Goal: Information Seeking & Learning: Learn about a topic

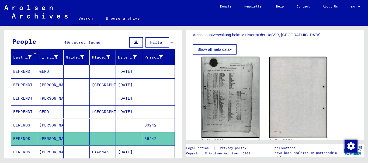
scroll to position [101, 0]
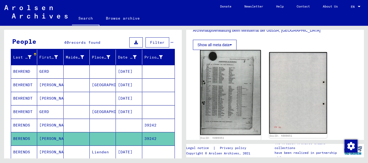
click at [226, 103] on img at bounding box center [230, 92] width 61 height 85
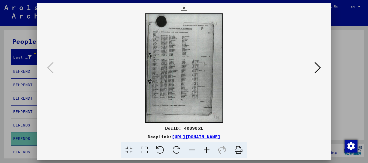
click at [207, 148] on icon at bounding box center [206, 150] width 15 height 16
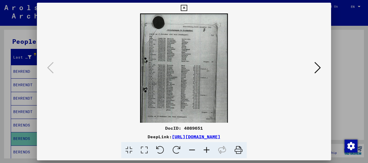
click at [207, 148] on icon at bounding box center [206, 150] width 15 height 16
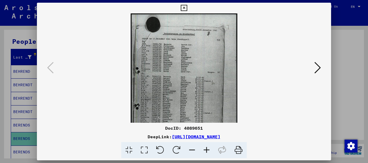
click at [207, 148] on icon at bounding box center [206, 150] width 15 height 16
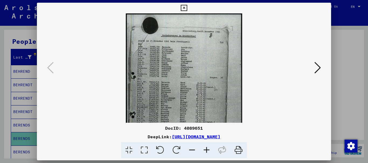
click at [207, 148] on icon at bounding box center [206, 150] width 15 height 16
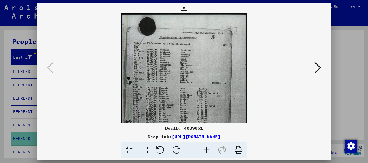
click at [207, 148] on icon at bounding box center [206, 150] width 15 height 16
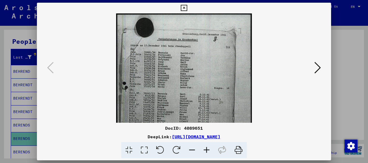
click at [207, 148] on icon at bounding box center [206, 150] width 15 height 16
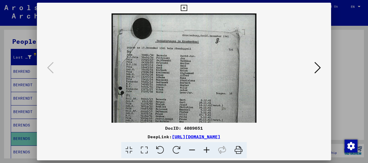
click at [207, 148] on icon at bounding box center [206, 150] width 15 height 16
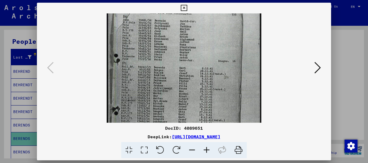
scroll to position [42, 0]
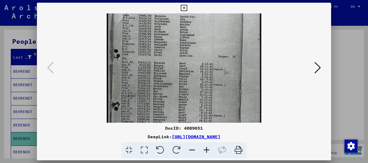
drag, startPoint x: 183, startPoint y: 90, endPoint x: 175, endPoint y: 48, distance: 42.9
click at [175, 48] on img at bounding box center [184, 79] width 155 height 217
click at [320, 66] on icon at bounding box center [317, 67] width 6 height 13
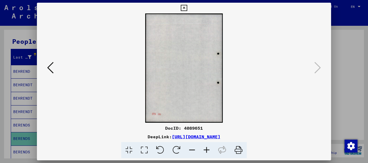
click at [355, 106] on div at bounding box center [184, 81] width 368 height 163
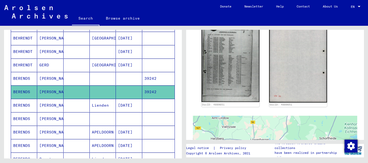
scroll to position [93, 0]
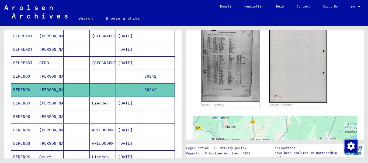
click at [131, 117] on mat-cell at bounding box center [129, 116] width 26 height 13
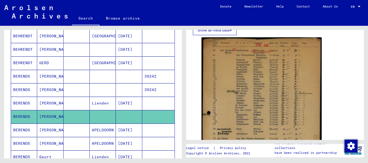
scroll to position [119, 0]
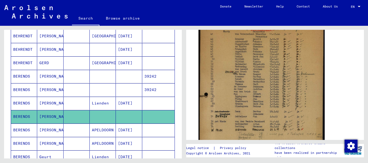
click at [263, 82] on img at bounding box center [261, 113] width 126 height 197
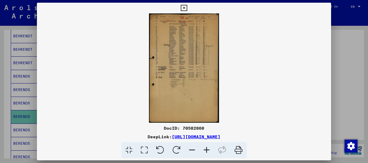
click at [206, 149] on icon at bounding box center [206, 150] width 15 height 16
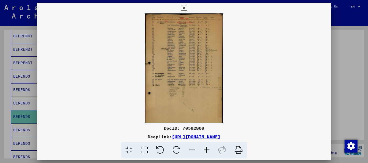
click at [206, 149] on icon at bounding box center [206, 150] width 15 height 16
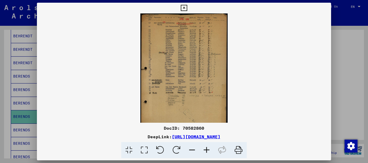
click at [206, 149] on icon at bounding box center [206, 150] width 15 height 16
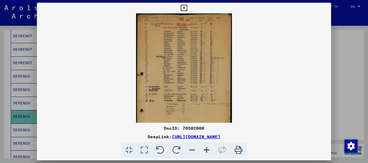
click at [206, 149] on icon at bounding box center [206, 150] width 15 height 16
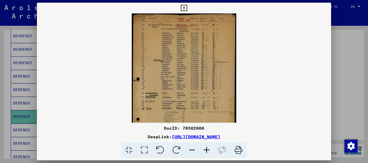
click at [206, 149] on icon at bounding box center [206, 150] width 15 height 16
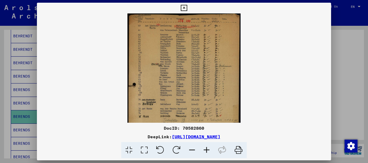
click at [206, 149] on icon at bounding box center [206, 150] width 15 height 16
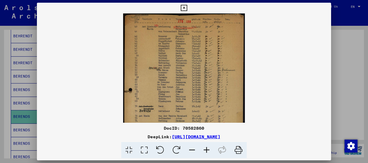
click at [206, 149] on icon at bounding box center [206, 150] width 15 height 16
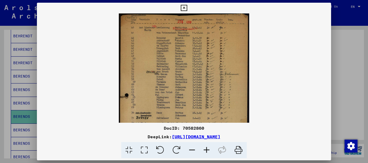
click at [206, 149] on icon at bounding box center [206, 150] width 15 height 16
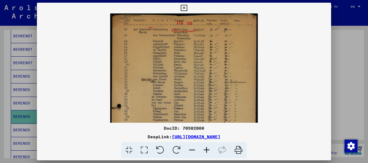
click at [206, 149] on icon at bounding box center [206, 150] width 15 height 16
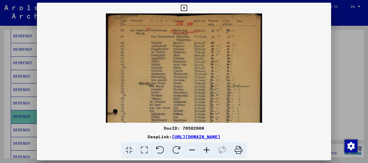
click at [206, 149] on icon at bounding box center [206, 150] width 15 height 16
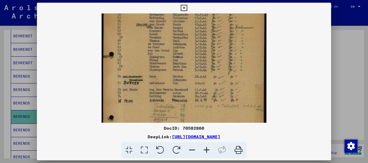
scroll to position [64, 0]
drag, startPoint x: 214, startPoint y: 102, endPoint x: 217, endPoint y: 39, distance: 63.6
click at [217, 39] on img at bounding box center [184, 79] width 165 height 258
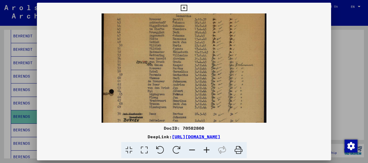
scroll to position [22, 0]
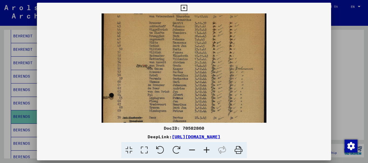
drag, startPoint x: 218, startPoint y: 95, endPoint x: 220, endPoint y: 137, distance: 42.1
click at [220, 137] on div "DocID: 70582860 DeepLink: [URL][DOMAIN_NAME]" at bounding box center [184, 81] width 294 height 156
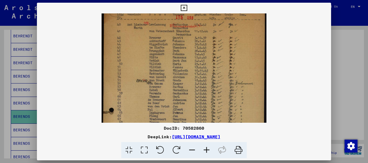
scroll to position [9, 0]
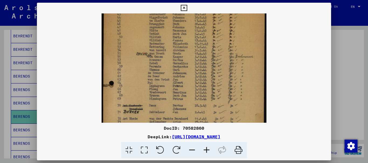
drag, startPoint x: 214, startPoint y: 53, endPoint x: 219, endPoint y: 53, distance: 5.1
click at [219, 54] on img at bounding box center [184, 109] width 165 height 258
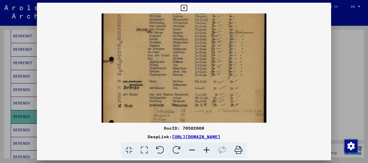
scroll to position [59, 0]
drag, startPoint x: 211, startPoint y: 87, endPoint x: 213, endPoint y: 64, distance: 23.7
click at [213, 64] on img at bounding box center [184, 84] width 165 height 258
click at [358, 101] on div at bounding box center [184, 81] width 368 height 163
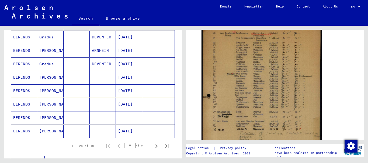
scroll to position [308, 0]
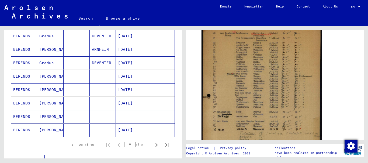
click at [129, 117] on mat-cell at bounding box center [129, 116] width 26 height 13
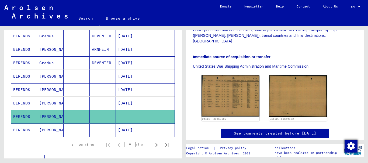
scroll to position [138, 0]
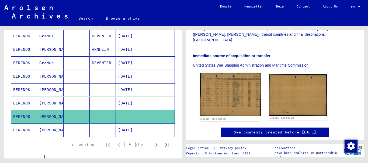
click at [239, 74] on img at bounding box center [230, 94] width 61 height 43
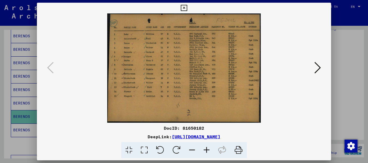
click at [207, 148] on icon at bounding box center [206, 150] width 15 height 16
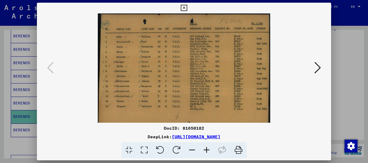
click at [207, 148] on icon at bounding box center [206, 150] width 15 height 16
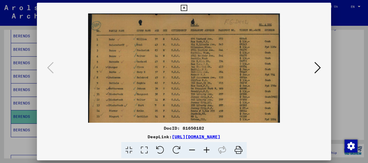
click at [207, 148] on icon at bounding box center [206, 150] width 15 height 16
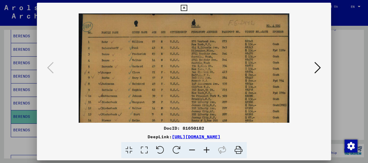
click at [207, 148] on icon at bounding box center [206, 150] width 15 height 16
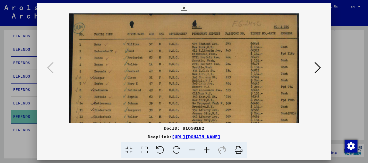
click at [350, 89] on div at bounding box center [184, 81] width 368 height 163
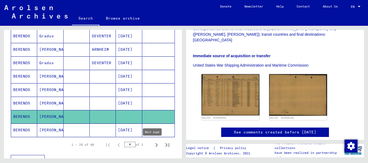
click at [153, 144] on icon "Next page" at bounding box center [157, 146] width 8 height 8
type input "*"
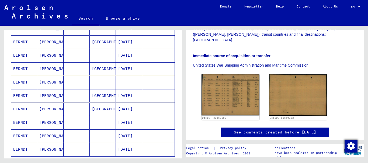
scroll to position [152, 0]
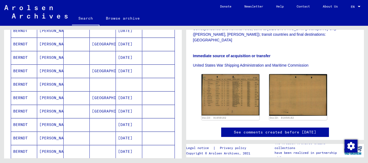
click at [129, 82] on mat-cell at bounding box center [129, 84] width 26 height 13
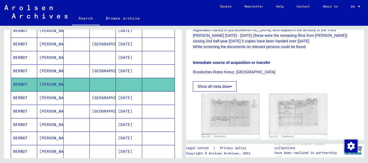
scroll to position [180, 0]
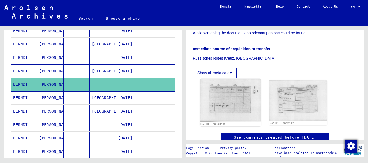
click at [230, 86] on img at bounding box center [230, 100] width 61 height 43
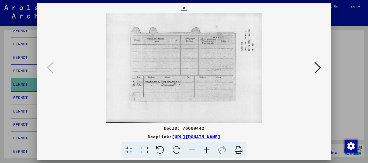
click at [318, 68] on icon at bounding box center [317, 67] width 6 height 13
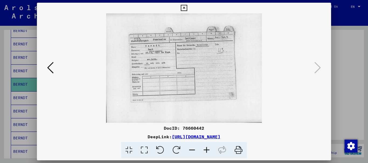
click at [355, 58] on div at bounding box center [184, 81] width 368 height 163
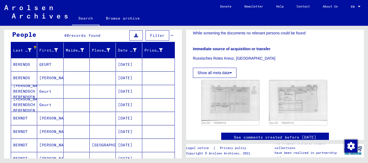
scroll to position [0, 0]
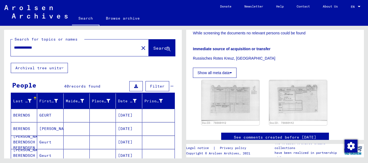
drag, startPoint x: 64, startPoint y: 49, endPoint x: 1, endPoint y: 48, distance: 62.2
click at [1, 48] on div "**********" at bounding box center [92, 92] width 184 height 133
type input "**********"
click at [153, 46] on span "Search" at bounding box center [161, 48] width 16 height 5
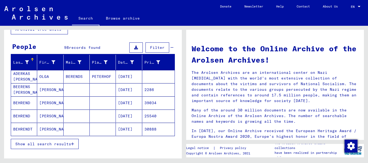
scroll to position [40, 0]
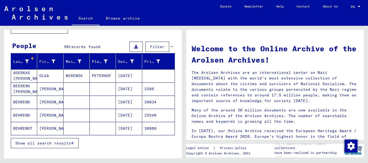
click at [52, 142] on span "Show all search results" at bounding box center [43, 143] width 56 height 5
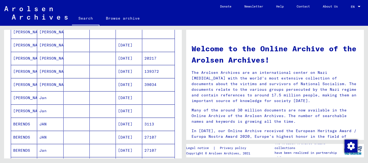
scroll to position [207, 0]
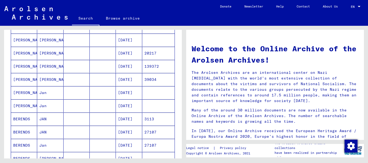
click at [92, 107] on mat-cell at bounding box center [103, 106] width 26 height 13
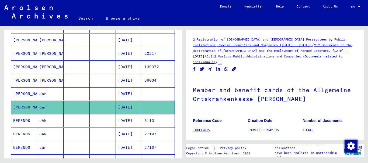
click at [72, 134] on mat-cell at bounding box center [77, 134] width 26 height 13
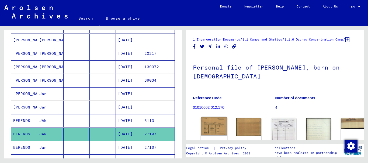
click at [212, 129] on img at bounding box center [214, 126] width 26 height 19
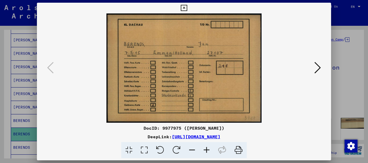
click at [318, 68] on icon at bounding box center [317, 67] width 6 height 13
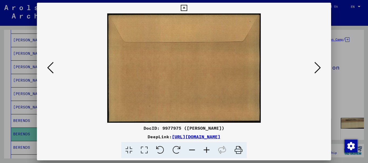
click at [318, 68] on icon at bounding box center [317, 67] width 6 height 13
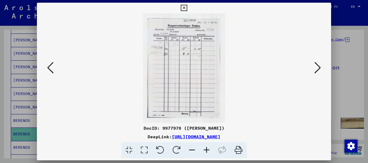
click at [207, 149] on icon at bounding box center [206, 150] width 15 height 16
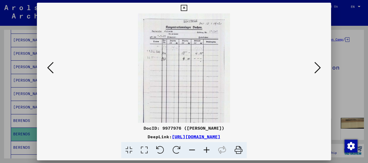
click at [207, 149] on icon at bounding box center [206, 150] width 15 height 16
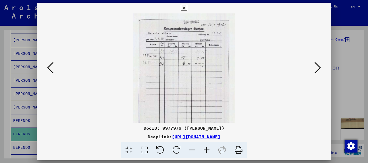
click at [207, 149] on icon at bounding box center [206, 150] width 15 height 16
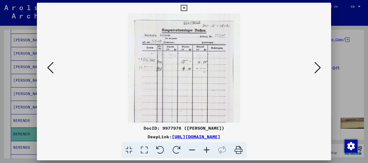
click at [207, 149] on icon at bounding box center [206, 150] width 15 height 16
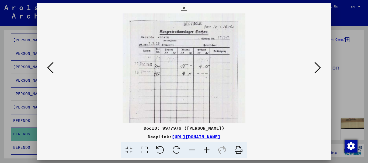
click at [207, 149] on icon at bounding box center [206, 150] width 15 height 16
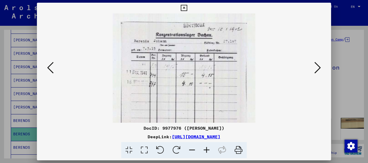
click at [207, 149] on icon at bounding box center [206, 150] width 15 height 16
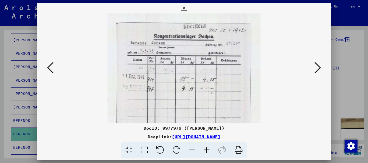
click at [207, 149] on icon at bounding box center [206, 150] width 15 height 16
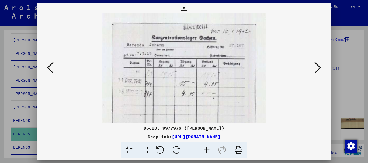
click at [207, 149] on icon at bounding box center [206, 150] width 15 height 16
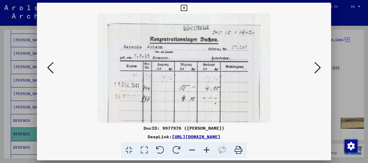
click at [207, 149] on icon at bounding box center [206, 150] width 15 height 16
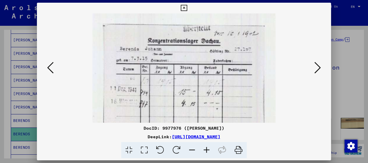
click at [318, 66] on icon at bounding box center [317, 67] width 6 height 13
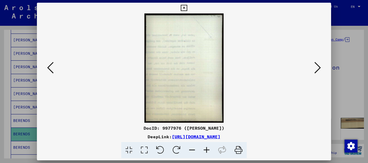
click at [318, 66] on icon at bounding box center [317, 67] width 6 height 13
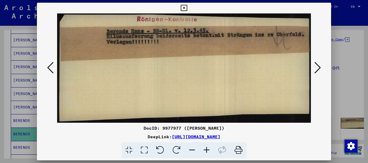
click at [191, 150] on icon at bounding box center [192, 150] width 15 height 16
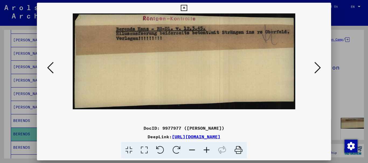
click at [191, 150] on icon at bounding box center [192, 150] width 15 height 16
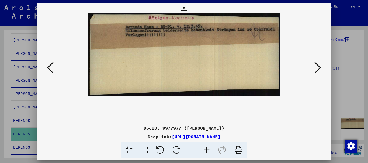
click at [191, 150] on icon at bounding box center [192, 150] width 15 height 16
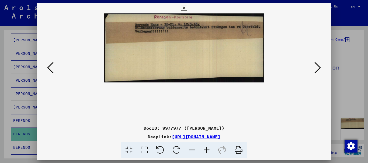
click at [191, 150] on icon at bounding box center [192, 150] width 15 height 16
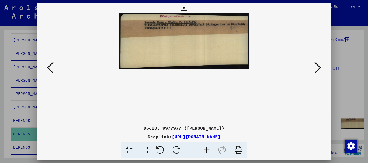
click at [191, 150] on icon at bounding box center [192, 150] width 15 height 16
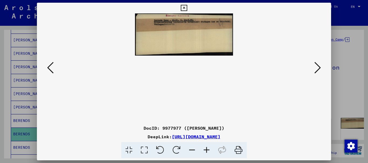
click at [319, 68] on icon at bounding box center [317, 67] width 6 height 13
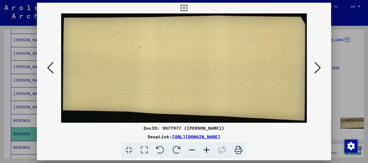
click at [319, 68] on icon at bounding box center [317, 67] width 6 height 13
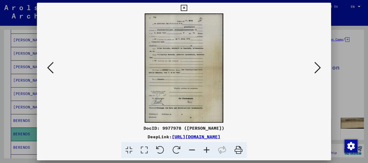
click at [319, 68] on icon at bounding box center [317, 67] width 6 height 13
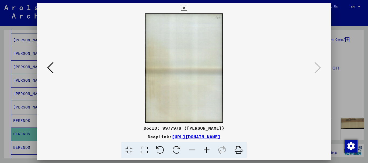
click at [50, 67] on icon at bounding box center [50, 67] width 6 height 13
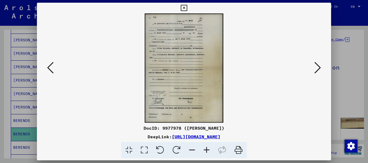
click at [50, 67] on icon at bounding box center [50, 67] width 6 height 13
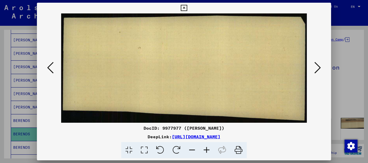
click at [50, 67] on icon at bounding box center [50, 67] width 6 height 13
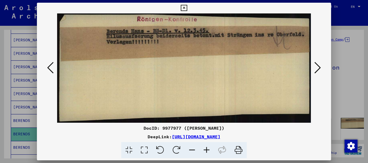
click at [50, 67] on icon at bounding box center [50, 67] width 6 height 13
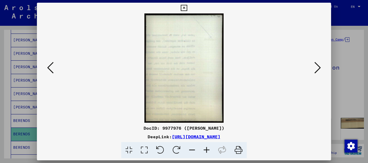
click at [320, 68] on icon at bounding box center [317, 67] width 6 height 13
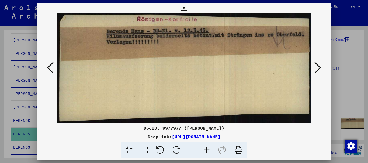
click at [320, 68] on icon at bounding box center [317, 67] width 6 height 13
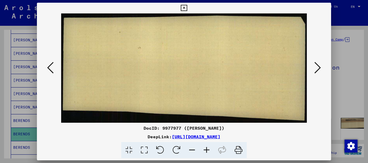
click at [320, 68] on icon at bounding box center [317, 67] width 6 height 13
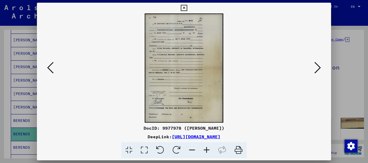
click at [206, 149] on icon at bounding box center [206, 150] width 15 height 16
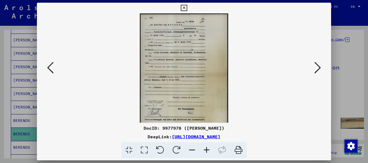
click at [206, 149] on icon at bounding box center [206, 150] width 15 height 16
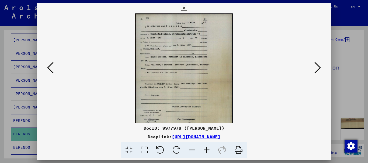
click at [206, 149] on icon at bounding box center [206, 150] width 15 height 16
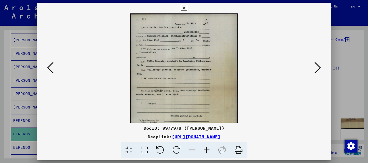
click at [206, 149] on icon at bounding box center [206, 150] width 15 height 16
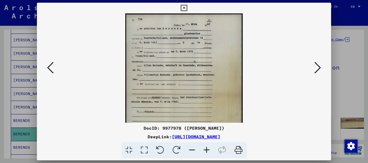
click at [206, 149] on icon at bounding box center [206, 150] width 15 height 16
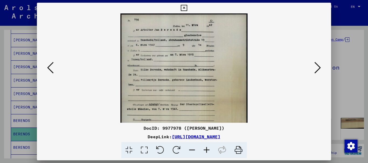
click at [206, 149] on icon at bounding box center [206, 150] width 15 height 16
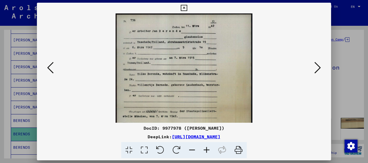
click at [206, 149] on icon at bounding box center [206, 150] width 15 height 16
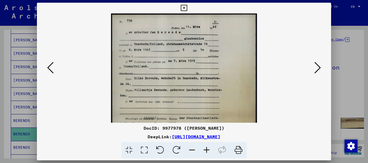
click at [206, 149] on icon at bounding box center [206, 150] width 15 height 16
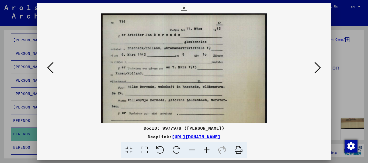
click at [206, 149] on icon at bounding box center [206, 150] width 15 height 16
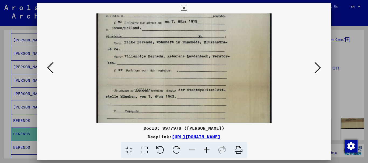
scroll to position [60, 0]
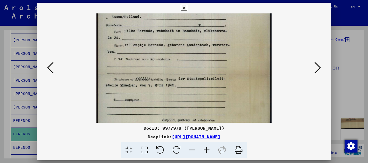
drag, startPoint x: 200, startPoint y: 110, endPoint x: 203, endPoint y: 50, distance: 60.4
click at [203, 50] on img at bounding box center [183, 75] width 175 height 244
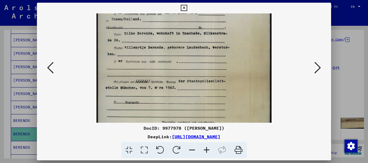
drag, startPoint x: 208, startPoint y: 101, endPoint x: 211, endPoint y: 103, distance: 4.0
click at [211, 103] on img at bounding box center [183, 78] width 175 height 244
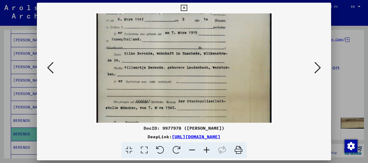
scroll to position [27, 0]
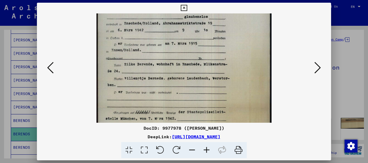
drag, startPoint x: 210, startPoint y: 68, endPoint x: 213, endPoint y: 90, distance: 23.1
click at [213, 90] on img at bounding box center [183, 109] width 175 height 244
click at [320, 67] on icon at bounding box center [317, 67] width 6 height 13
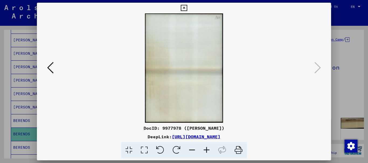
click at [48, 67] on icon at bounding box center [50, 67] width 6 height 13
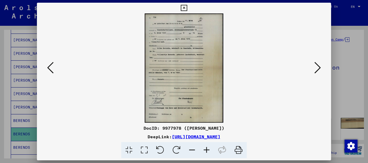
click at [48, 67] on icon at bounding box center [50, 67] width 6 height 13
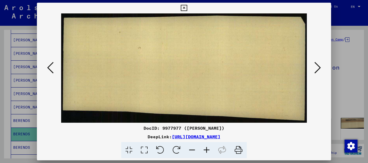
click at [48, 67] on icon at bounding box center [50, 67] width 6 height 13
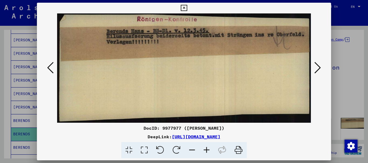
click at [48, 67] on icon at bounding box center [50, 67] width 6 height 13
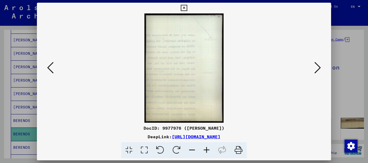
click at [48, 67] on icon at bounding box center [50, 67] width 6 height 13
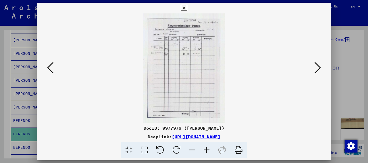
click at [48, 67] on icon at bounding box center [50, 67] width 6 height 13
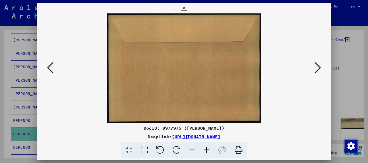
click at [48, 67] on icon at bounding box center [50, 67] width 6 height 13
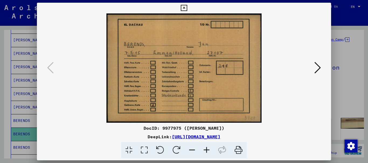
click at [164, 74] on img at bounding box center [183, 68] width 155 height 110
click at [317, 68] on icon at bounding box center [317, 67] width 6 height 13
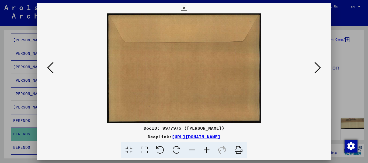
click at [317, 68] on icon at bounding box center [317, 67] width 6 height 13
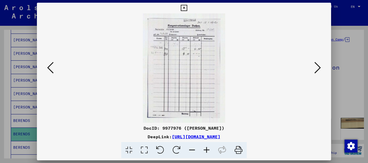
click at [317, 66] on icon at bounding box center [317, 67] width 6 height 13
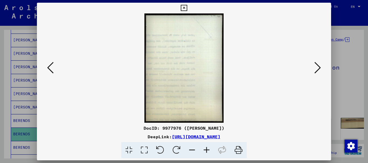
click at [317, 66] on icon at bounding box center [317, 67] width 6 height 13
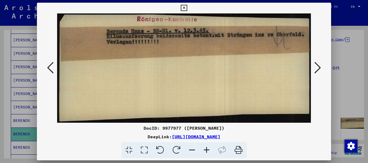
click at [318, 67] on icon at bounding box center [317, 67] width 6 height 13
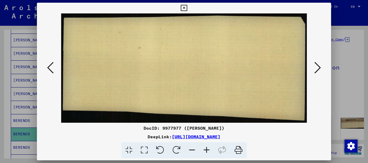
click at [318, 67] on icon at bounding box center [317, 67] width 6 height 13
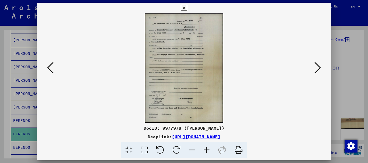
click at [317, 68] on icon at bounding box center [317, 67] width 6 height 13
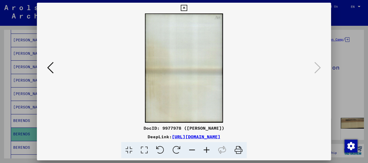
click at [355, 92] on div at bounding box center [184, 81] width 368 height 163
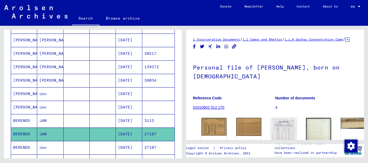
click at [101, 146] on mat-cell at bounding box center [103, 147] width 26 height 13
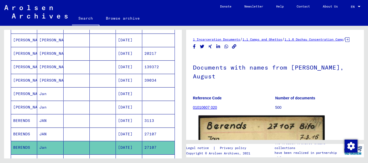
click at [258, 132] on img at bounding box center [261, 165] width 126 height 99
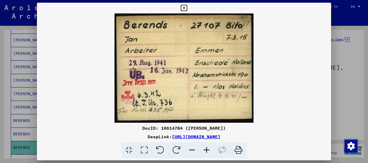
click at [355, 97] on div at bounding box center [184, 81] width 368 height 163
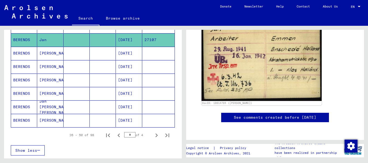
scroll to position [322, 0]
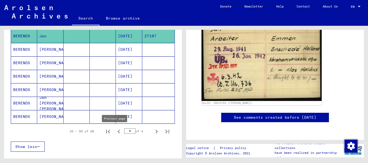
click at [117, 133] on icon "Previous page" at bounding box center [118, 132] width 2 height 4
click at [155, 131] on icon "Next page" at bounding box center [156, 132] width 2 height 4
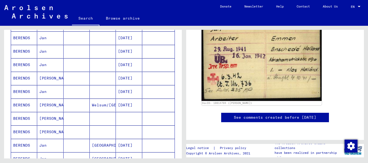
scroll to position [201, 0]
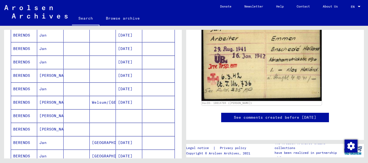
click at [103, 116] on mat-cell at bounding box center [103, 116] width 26 height 13
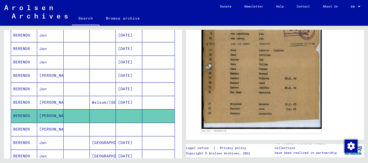
scroll to position [186, 0]
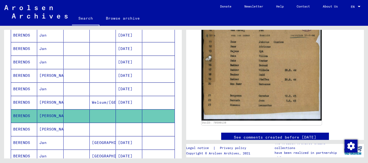
click at [125, 130] on mat-cell at bounding box center [129, 129] width 26 height 13
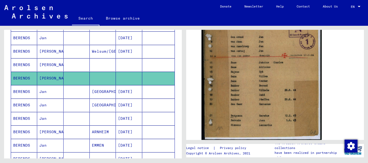
scroll to position [254, 0]
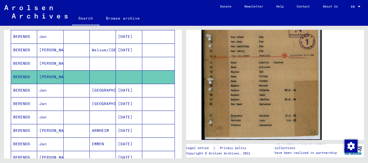
click at [76, 144] on mat-cell at bounding box center [77, 144] width 26 height 13
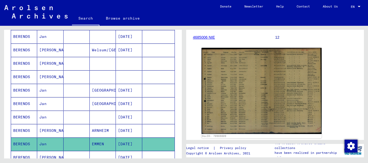
scroll to position [89, 0]
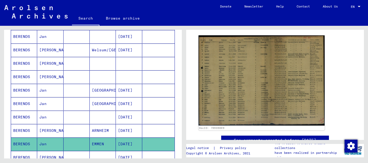
click at [255, 86] on img at bounding box center [261, 81] width 126 height 90
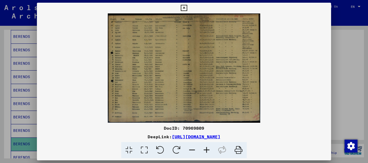
click at [206, 151] on icon at bounding box center [206, 150] width 15 height 16
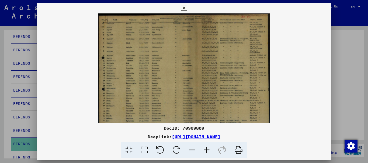
click at [206, 151] on icon at bounding box center [206, 150] width 15 height 16
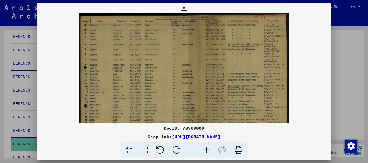
click at [206, 151] on icon at bounding box center [206, 150] width 15 height 16
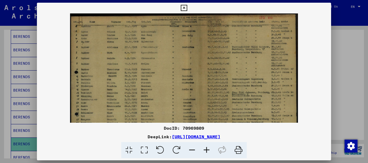
click at [206, 151] on icon at bounding box center [206, 150] width 15 height 16
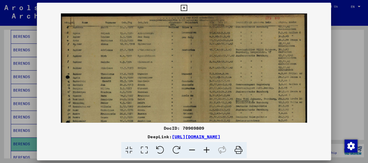
click at [206, 151] on icon at bounding box center [206, 150] width 15 height 16
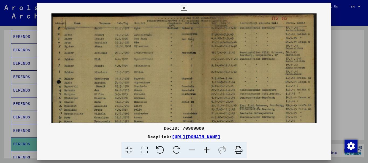
click at [206, 151] on icon at bounding box center [206, 150] width 15 height 16
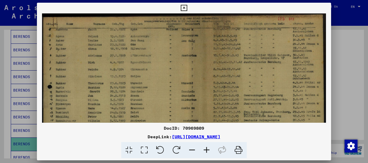
click at [206, 151] on icon at bounding box center [206, 150] width 15 height 16
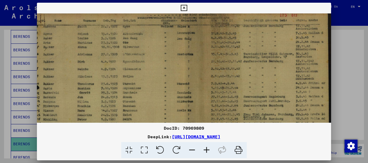
scroll to position [5, 8]
drag, startPoint x: 205, startPoint y: 96, endPoint x: 163, endPoint y: 92, distance: 42.0
click at [163, 92] on img at bounding box center [180, 117] width 303 height 217
click at [355, 110] on div at bounding box center [184, 81] width 368 height 163
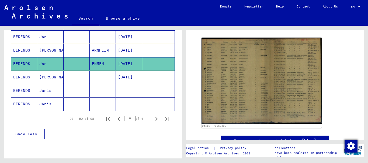
scroll to position [335, 0]
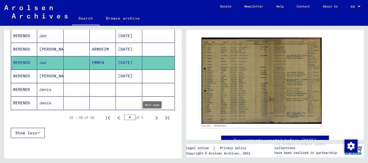
click at [153, 118] on icon "Next page" at bounding box center [157, 118] width 8 height 8
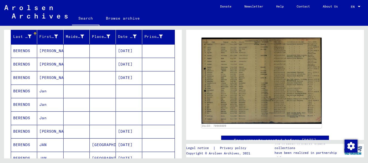
scroll to position [66, 0]
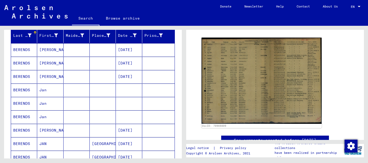
click at [128, 91] on mat-cell at bounding box center [129, 90] width 26 height 13
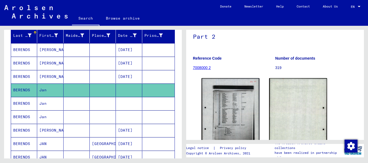
scroll to position [56, 0]
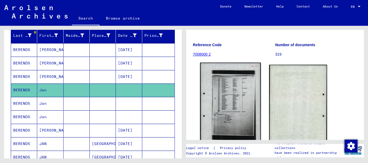
click at [234, 96] on img at bounding box center [230, 105] width 61 height 85
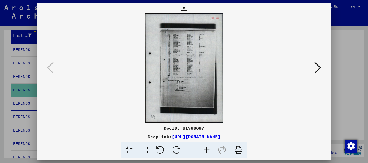
click at [208, 150] on icon at bounding box center [206, 150] width 15 height 16
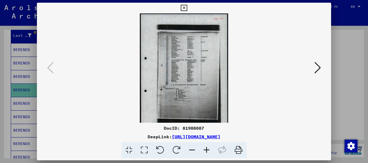
click at [208, 150] on icon at bounding box center [206, 150] width 15 height 16
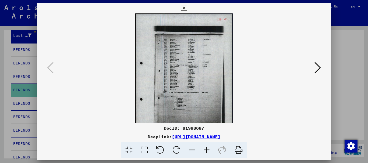
click at [208, 150] on icon at bounding box center [206, 150] width 15 height 16
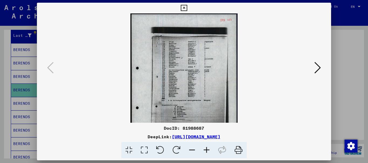
click at [207, 150] on icon at bounding box center [206, 150] width 15 height 16
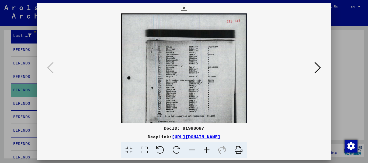
click at [207, 150] on icon at bounding box center [206, 150] width 15 height 16
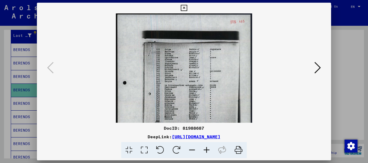
click at [207, 150] on icon at bounding box center [206, 150] width 15 height 16
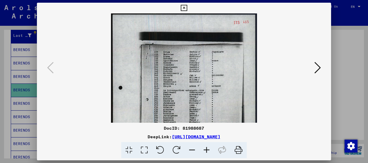
click at [207, 150] on icon at bounding box center [206, 150] width 15 height 16
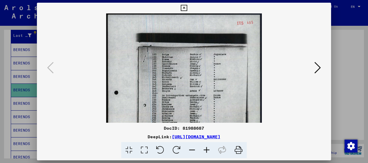
click at [207, 150] on icon at bounding box center [206, 150] width 15 height 16
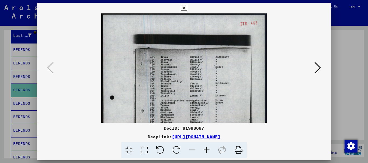
click at [206, 150] on icon at bounding box center [206, 150] width 15 height 16
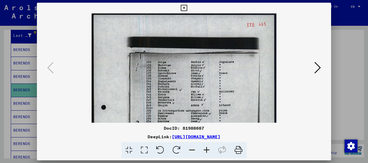
click at [206, 150] on icon at bounding box center [206, 150] width 15 height 16
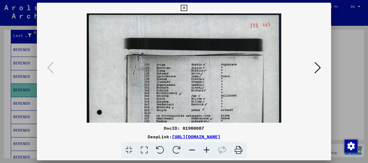
click at [206, 150] on icon at bounding box center [206, 150] width 15 height 16
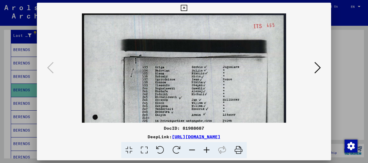
click at [206, 150] on icon at bounding box center [206, 150] width 15 height 16
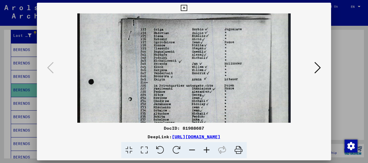
drag, startPoint x: 210, startPoint y: 102, endPoint x: 213, endPoint y: 60, distance: 42.1
click at [213, 60] on img at bounding box center [184, 122] width 214 height 298
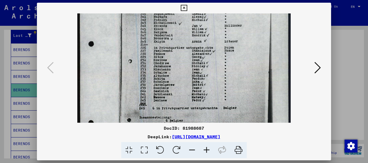
scroll to position [81, 0]
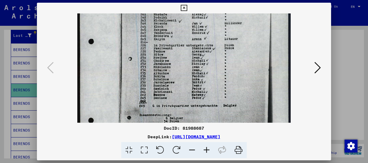
drag, startPoint x: 222, startPoint y: 105, endPoint x: 223, endPoint y: 66, distance: 39.1
click at [223, 66] on img at bounding box center [184, 82] width 214 height 298
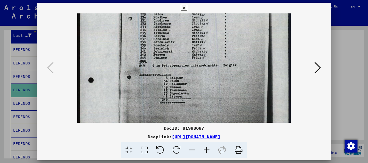
scroll to position [128, 0]
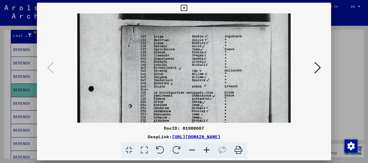
drag, startPoint x: 229, startPoint y: 85, endPoint x: 228, endPoint y: 129, distance: 43.6
click at [228, 133] on div "DocID: 81988687 DeepLink: [URL][DOMAIN_NAME]" at bounding box center [184, 81] width 294 height 156
click at [319, 68] on icon at bounding box center [317, 67] width 6 height 13
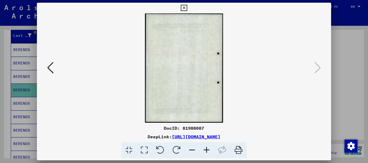
scroll to position [0, 0]
click at [47, 68] on icon at bounding box center [50, 67] width 6 height 13
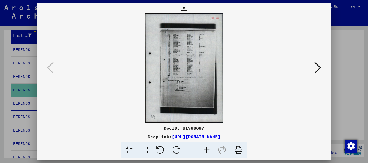
click at [207, 149] on icon at bounding box center [206, 150] width 15 height 16
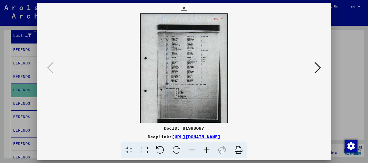
click at [207, 149] on icon at bounding box center [206, 150] width 15 height 16
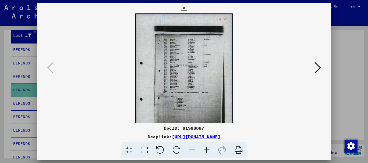
click at [207, 149] on icon at bounding box center [206, 150] width 15 height 16
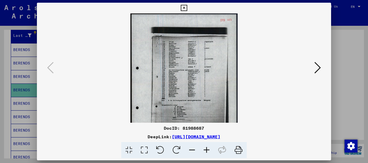
click at [207, 149] on icon at bounding box center [206, 150] width 15 height 16
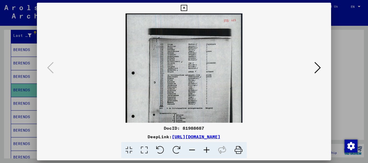
click at [207, 149] on icon at bounding box center [206, 150] width 15 height 16
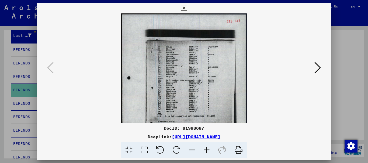
click at [207, 149] on icon at bounding box center [206, 150] width 15 height 16
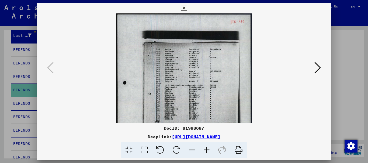
click at [207, 149] on icon at bounding box center [206, 150] width 15 height 16
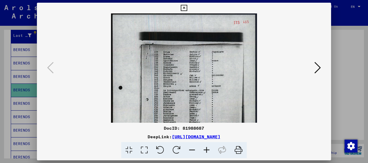
click at [207, 149] on icon at bounding box center [206, 150] width 15 height 16
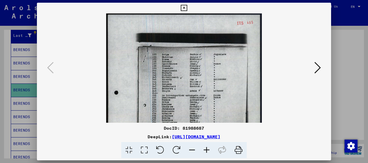
click at [207, 149] on icon at bounding box center [206, 150] width 15 height 16
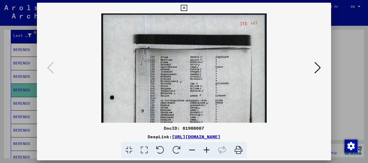
click at [207, 149] on icon at bounding box center [206, 150] width 15 height 16
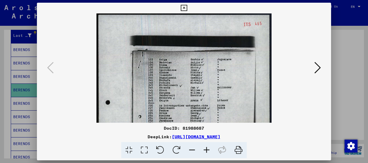
click at [207, 149] on icon at bounding box center [206, 150] width 15 height 16
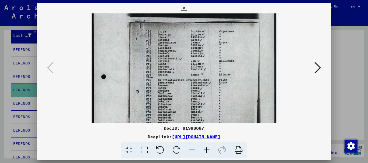
scroll to position [31, 0]
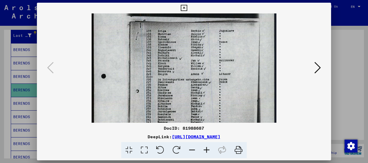
drag, startPoint x: 219, startPoint y: 104, endPoint x: 216, endPoint y: 73, distance: 31.4
click at [216, 73] on img at bounding box center [184, 111] width 184 height 258
click at [358, 94] on div at bounding box center [184, 81] width 368 height 163
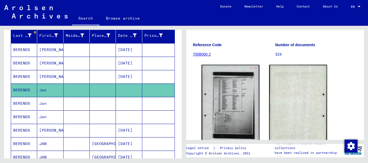
click at [127, 98] on mat-cell at bounding box center [129, 103] width 26 height 13
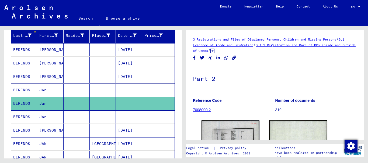
scroll to position [70, 0]
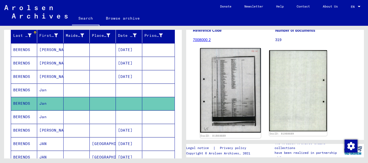
click at [223, 97] on img at bounding box center [230, 90] width 61 height 85
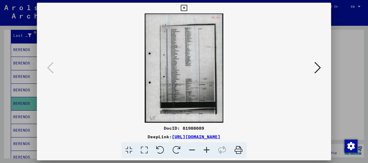
click at [207, 151] on icon at bounding box center [206, 150] width 15 height 16
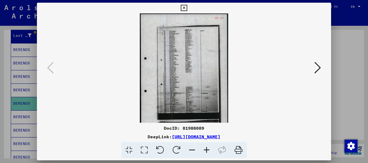
click at [207, 151] on icon at bounding box center [206, 150] width 15 height 16
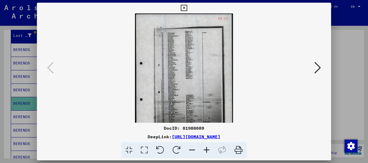
click at [207, 151] on icon at bounding box center [206, 150] width 15 height 16
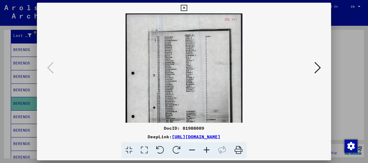
click at [207, 151] on icon at bounding box center [206, 150] width 15 height 16
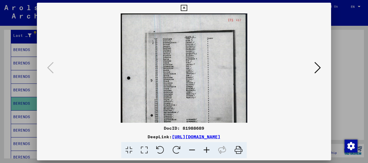
click at [207, 151] on icon at bounding box center [206, 150] width 15 height 16
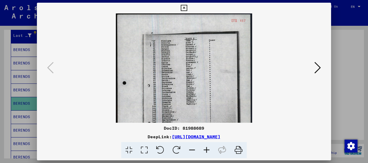
click at [207, 151] on icon at bounding box center [206, 150] width 15 height 16
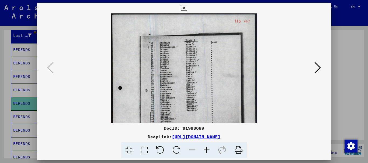
click at [207, 151] on icon at bounding box center [206, 150] width 15 height 16
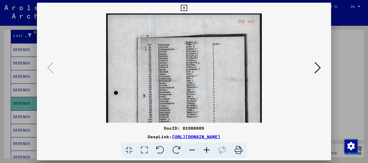
click at [207, 151] on icon at bounding box center [206, 150] width 15 height 16
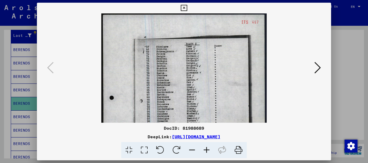
click at [207, 151] on icon at bounding box center [206, 150] width 15 height 16
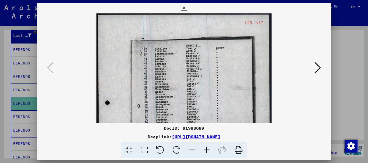
click at [207, 151] on icon at bounding box center [206, 150] width 15 height 16
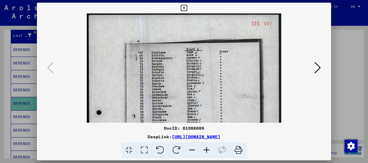
click at [207, 151] on icon at bounding box center [206, 150] width 15 height 16
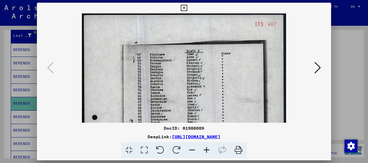
click at [207, 151] on icon at bounding box center [206, 150] width 15 height 16
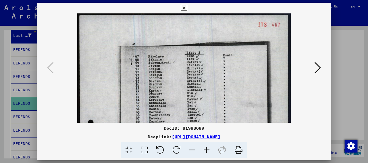
click at [207, 151] on icon at bounding box center [206, 150] width 15 height 16
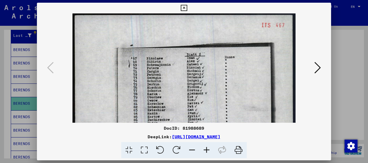
click at [207, 151] on icon at bounding box center [206, 150] width 15 height 16
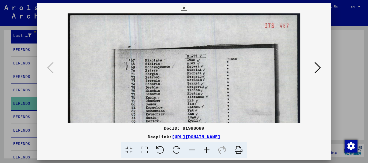
click at [207, 151] on icon at bounding box center [206, 150] width 15 height 16
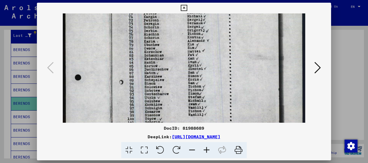
scroll to position [60, 0]
drag, startPoint x: 193, startPoint y: 102, endPoint x: 192, endPoint y: 41, distance: 60.3
click at [192, 41] on img at bounding box center [184, 122] width 242 height 338
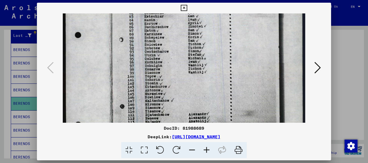
scroll to position [105, 0]
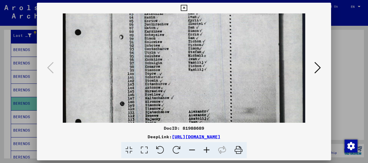
drag, startPoint x: 187, startPoint y: 97, endPoint x: 189, endPoint y: 52, distance: 44.7
click at [189, 52] on img at bounding box center [184, 77] width 242 height 338
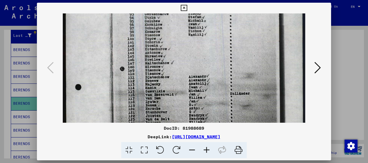
drag, startPoint x: 182, startPoint y: 99, endPoint x: 184, endPoint y: 62, distance: 37.2
click at [184, 62] on img at bounding box center [184, 42] width 242 height 338
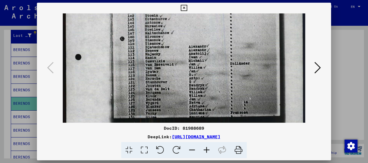
drag, startPoint x: 178, startPoint y: 100, endPoint x: 180, endPoint y: 71, distance: 28.7
click at [180, 71] on img at bounding box center [184, 12] width 242 height 338
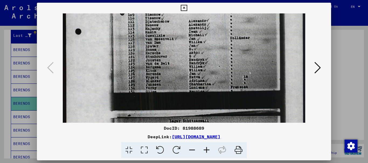
scroll to position [197, 0]
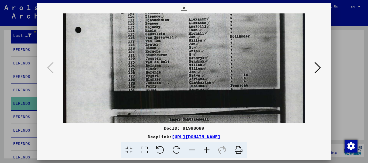
drag, startPoint x: 175, startPoint y: 92, endPoint x: 180, endPoint y: 70, distance: 22.7
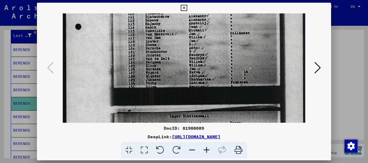
scroll to position [200, 0]
drag, startPoint x: 178, startPoint y: 77, endPoint x: 183, endPoint y: 57, distance: 20.4
click at [350, 106] on div at bounding box center [184, 81] width 368 height 163
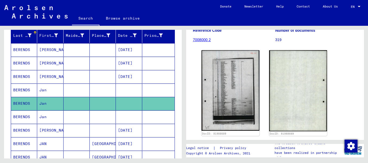
click at [132, 116] on mat-cell at bounding box center [129, 117] width 26 height 13
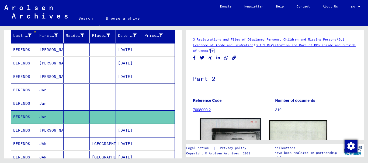
click at [247, 129] on img at bounding box center [230, 160] width 61 height 85
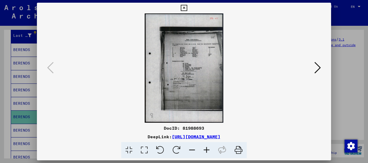
click at [207, 150] on icon at bounding box center [206, 150] width 15 height 16
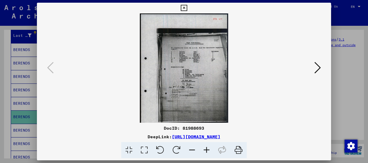
click at [207, 150] on icon at bounding box center [206, 150] width 15 height 16
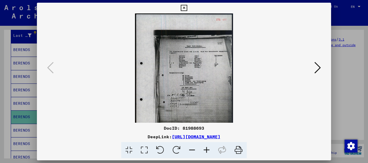
click at [207, 150] on icon at bounding box center [206, 150] width 15 height 16
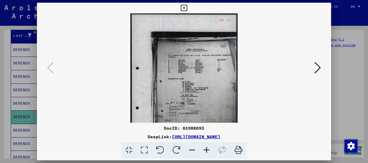
click at [207, 150] on icon at bounding box center [206, 150] width 15 height 16
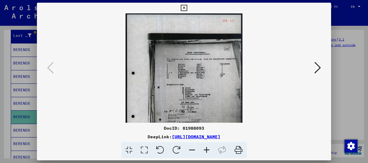
click at [207, 150] on icon at bounding box center [206, 150] width 15 height 16
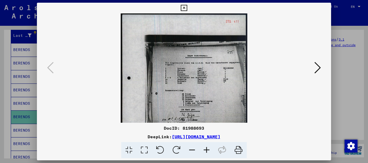
click at [207, 150] on icon at bounding box center [206, 150] width 15 height 16
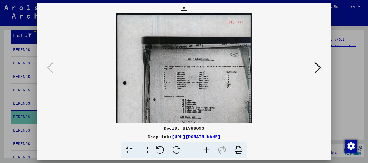
click at [207, 150] on icon at bounding box center [206, 150] width 15 height 16
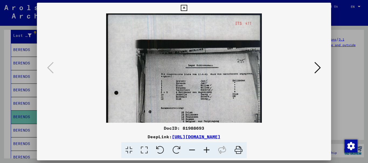
click at [207, 150] on icon at bounding box center [206, 150] width 15 height 16
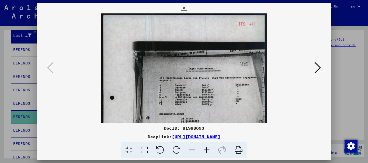
click at [207, 150] on icon at bounding box center [206, 150] width 15 height 16
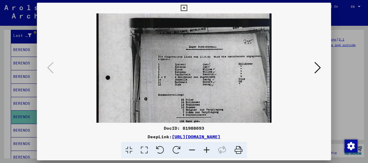
scroll to position [28, 0]
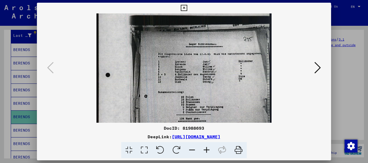
drag, startPoint x: 229, startPoint y: 116, endPoint x: 230, endPoint y: 88, distance: 27.7
click at [230, 88] on img at bounding box center [183, 108] width 175 height 244
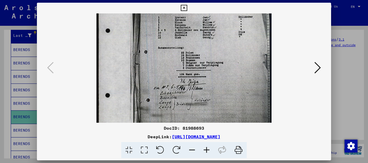
scroll to position [73, 0]
drag, startPoint x: 228, startPoint y: 111, endPoint x: 227, endPoint y: 67, distance: 45.0
click at [227, 67] on img at bounding box center [183, 63] width 175 height 244
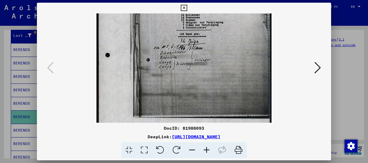
scroll to position [113, 0]
drag, startPoint x: 228, startPoint y: 94, endPoint x: 232, endPoint y: 54, distance: 40.2
click at [232, 54] on img at bounding box center [183, 23] width 175 height 244
click at [353, 103] on div at bounding box center [184, 81] width 368 height 163
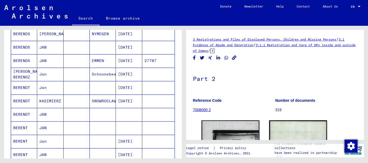
scroll to position [215, 0]
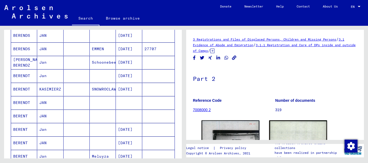
click at [128, 104] on mat-cell at bounding box center [129, 102] width 26 height 13
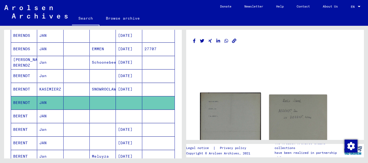
click at [236, 112] on img at bounding box center [230, 132] width 61 height 78
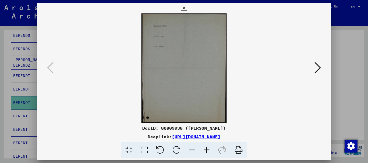
click at [208, 148] on icon at bounding box center [206, 150] width 15 height 16
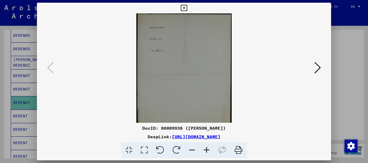
click at [207, 148] on icon at bounding box center [206, 150] width 15 height 16
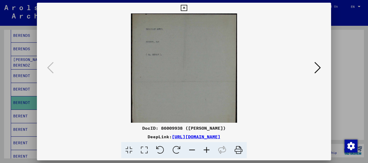
click at [207, 148] on icon at bounding box center [206, 150] width 15 height 16
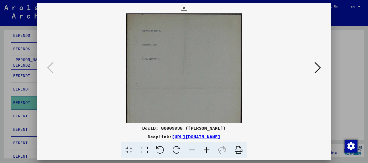
click at [207, 148] on icon at bounding box center [206, 150] width 15 height 16
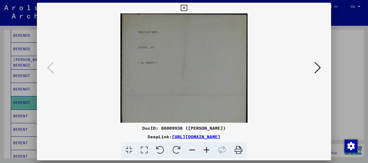
click at [207, 148] on icon at bounding box center [206, 150] width 15 height 16
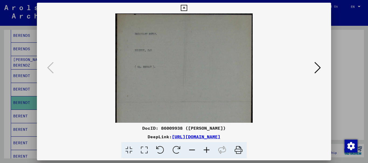
click at [207, 148] on icon at bounding box center [206, 150] width 15 height 16
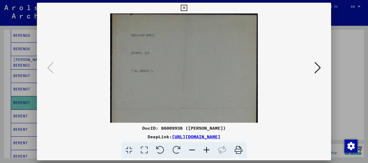
click at [207, 148] on icon at bounding box center [206, 150] width 15 height 16
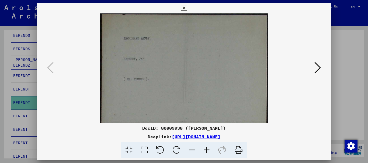
click at [207, 148] on icon at bounding box center [206, 150] width 15 height 16
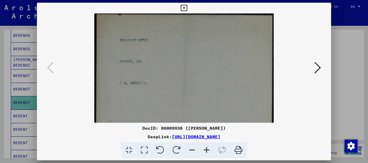
click at [207, 148] on icon at bounding box center [206, 150] width 15 height 16
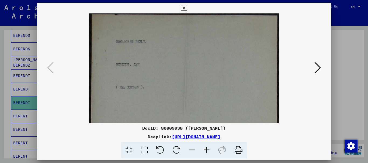
click at [319, 67] on icon at bounding box center [317, 67] width 6 height 13
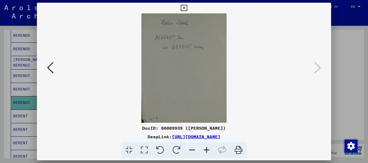
click at [356, 99] on div at bounding box center [184, 81] width 368 height 163
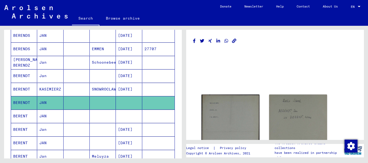
click at [109, 116] on mat-cell at bounding box center [103, 116] width 26 height 13
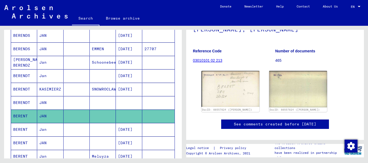
scroll to position [63, 0]
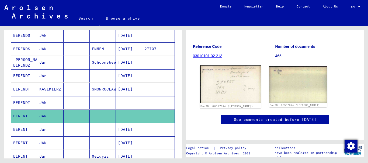
click at [237, 82] on img at bounding box center [230, 84] width 61 height 38
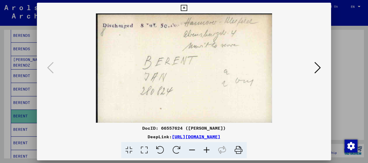
click at [355, 99] on div at bounding box center [184, 81] width 368 height 163
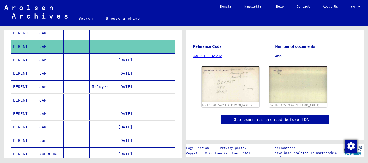
scroll to position [291, 0]
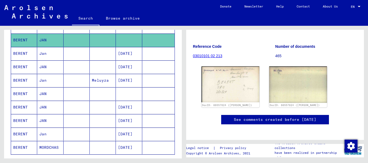
click at [121, 95] on mat-cell at bounding box center [129, 94] width 26 height 13
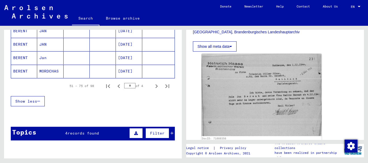
scroll to position [372, 0]
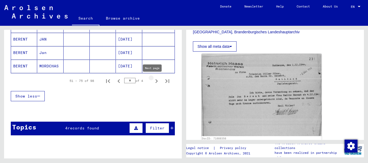
click at [153, 81] on icon "Next page" at bounding box center [157, 82] width 8 height 8
type input "*"
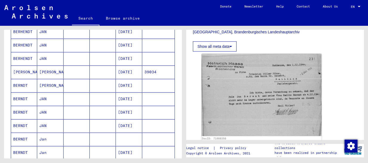
scroll to position [274, 0]
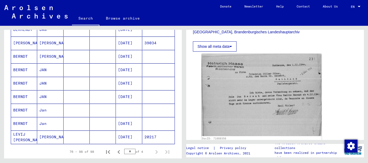
click at [129, 109] on mat-cell at bounding box center [129, 110] width 26 height 13
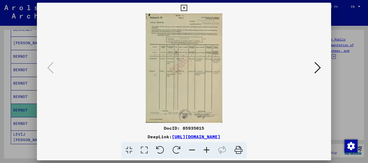
click at [206, 151] on icon at bounding box center [206, 150] width 15 height 16
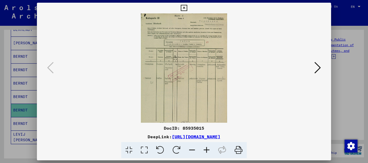
click at [206, 151] on icon at bounding box center [206, 150] width 15 height 16
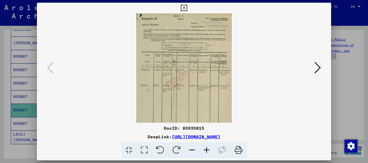
click at [206, 151] on icon at bounding box center [206, 150] width 15 height 16
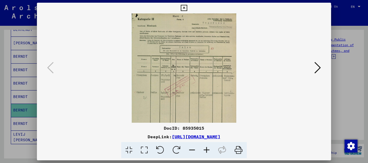
click at [206, 151] on icon at bounding box center [206, 150] width 15 height 16
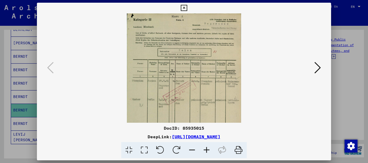
click at [206, 151] on icon at bounding box center [206, 150] width 15 height 16
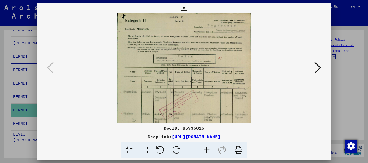
click at [206, 151] on icon at bounding box center [206, 150] width 15 height 16
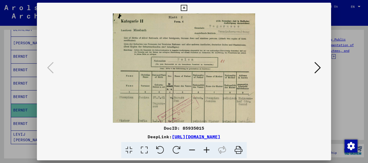
click at [206, 151] on icon at bounding box center [206, 150] width 15 height 16
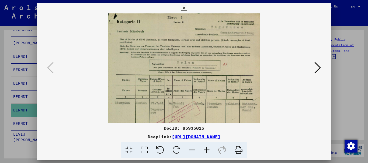
click at [206, 151] on icon at bounding box center [206, 150] width 15 height 16
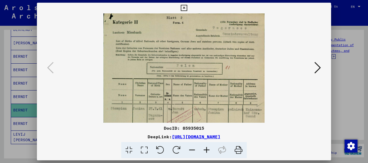
click at [206, 151] on icon at bounding box center [206, 150] width 15 height 16
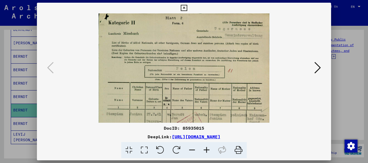
click at [206, 151] on icon at bounding box center [206, 150] width 15 height 16
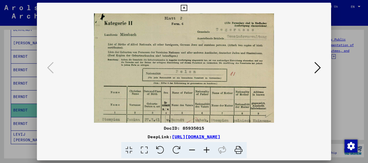
click at [206, 151] on icon at bounding box center [206, 150] width 15 height 16
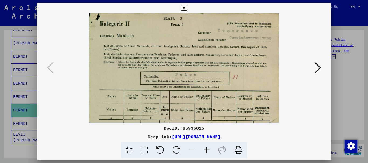
click at [206, 151] on icon at bounding box center [206, 150] width 15 height 16
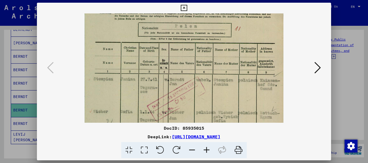
scroll to position [52, 0]
drag, startPoint x: 220, startPoint y: 114, endPoint x: 221, endPoint y: 62, distance: 52.0
click at [221, 62] on img at bounding box center [184, 103] width 199 height 285
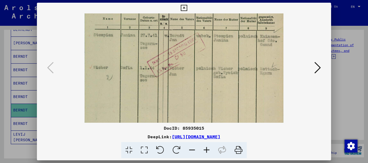
scroll to position [93, 0]
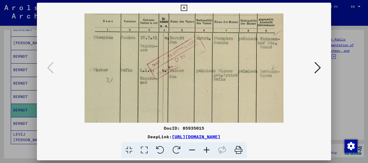
drag, startPoint x: 222, startPoint y: 95, endPoint x: 223, endPoint y: 53, distance: 41.5
click at [223, 53] on img at bounding box center [184, 62] width 199 height 285
click at [350, 105] on div at bounding box center [184, 81] width 368 height 163
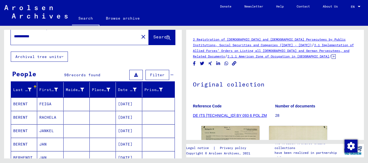
scroll to position [0, 0]
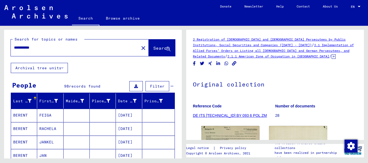
drag, startPoint x: 66, startPoint y: 49, endPoint x: 0, endPoint y: 50, distance: 66.3
click at [0, 50] on div "**********" at bounding box center [92, 92] width 184 height 133
click at [153, 50] on span "Search" at bounding box center [161, 48] width 16 height 5
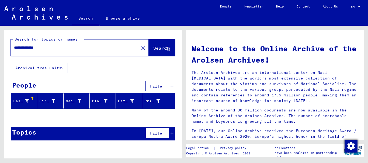
drag, startPoint x: 55, startPoint y: 46, endPoint x: 0, endPoint y: 46, distance: 55.5
click at [0, 46] on div "**********" at bounding box center [92, 92] width 184 height 133
click at [58, 48] on input "**********" at bounding box center [73, 48] width 118 height 6
drag, startPoint x: 28, startPoint y: 47, endPoint x: 58, endPoint y: 47, distance: 29.9
click at [29, 47] on input "**********" at bounding box center [73, 48] width 118 height 6
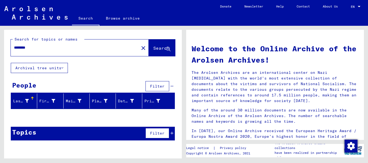
type input "********"
click at [154, 48] on span "Search" at bounding box center [161, 48] width 16 height 5
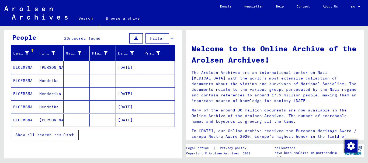
scroll to position [48, 0]
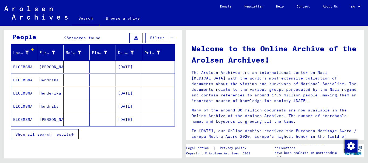
click at [39, 134] on span "Show all search results" at bounding box center [43, 134] width 56 height 5
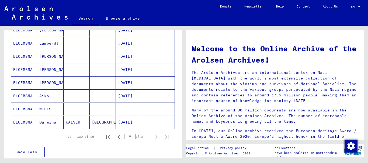
scroll to position [321, 0]
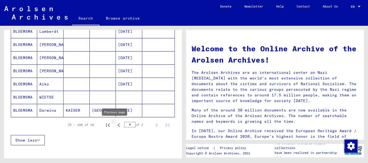
click at [115, 125] on icon "Previous page" at bounding box center [119, 126] width 8 height 8
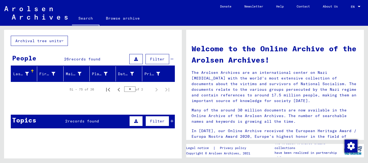
scroll to position [0, 0]
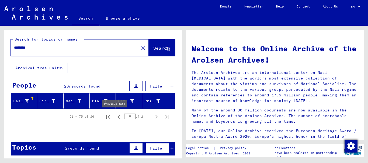
click at [117, 117] on icon "Previous page" at bounding box center [118, 117] width 2 height 4
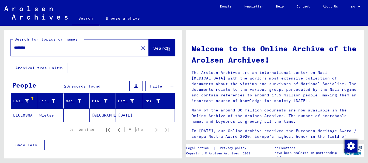
click at [153, 47] on span "Search" at bounding box center [161, 48] width 16 height 5
click at [153, 49] on span "Search" at bounding box center [161, 48] width 16 height 5
click at [117, 131] on icon "Previous page" at bounding box center [118, 130] width 2 height 4
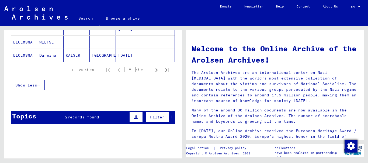
scroll to position [352, 0]
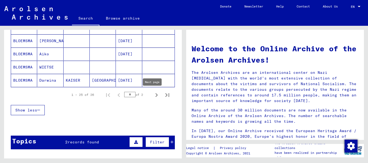
click at [153, 96] on icon "Next page" at bounding box center [157, 96] width 8 height 8
type input "*"
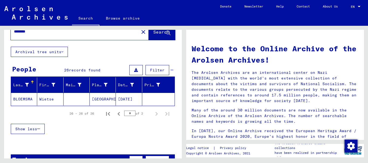
scroll to position [0, 0]
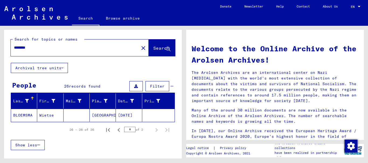
drag, startPoint x: 51, startPoint y: 46, endPoint x: 0, endPoint y: 46, distance: 51.4
click at [0, 46] on div "Search for topics or names ******** close Search Archival tree units People 26 …" at bounding box center [92, 92] width 184 height 133
drag, startPoint x: 25, startPoint y: 47, endPoint x: 36, endPoint y: 47, distance: 10.2
click at [27, 47] on input "**********" at bounding box center [73, 48] width 118 height 6
type input "**********"
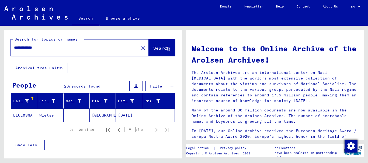
click at [153, 49] on span "Search" at bounding box center [161, 48] width 16 height 5
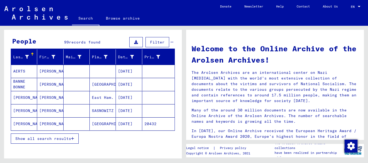
scroll to position [45, 0]
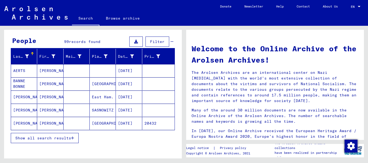
click at [51, 139] on span "Show all search results" at bounding box center [43, 138] width 56 height 5
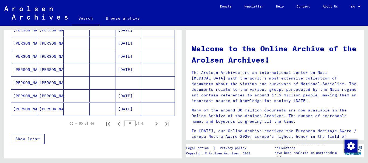
scroll to position [324, 0]
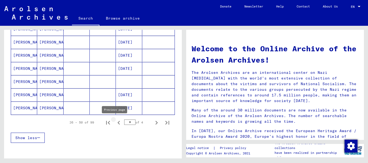
click at [117, 123] on icon "Previous page" at bounding box center [118, 123] width 2 height 4
click at [153, 123] on icon "Next page" at bounding box center [157, 123] width 8 height 8
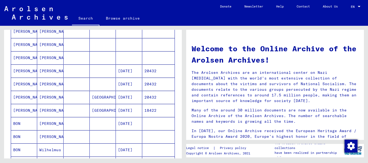
scroll to position [165, 0]
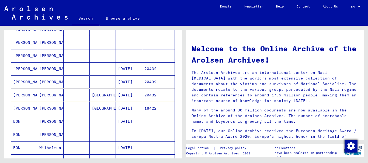
click at [74, 122] on mat-cell at bounding box center [77, 121] width 26 height 13
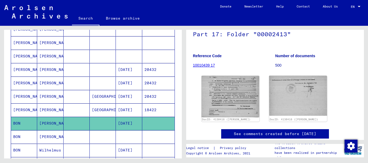
scroll to position [51, 0]
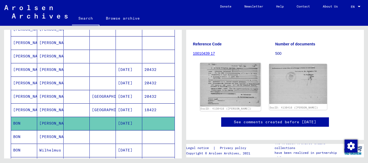
click at [221, 78] on img at bounding box center [230, 85] width 61 height 44
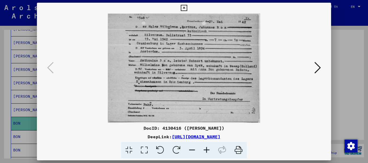
click at [318, 68] on icon at bounding box center [317, 67] width 6 height 13
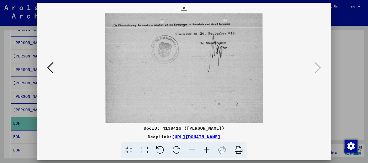
click at [47, 66] on icon at bounding box center [50, 67] width 6 height 13
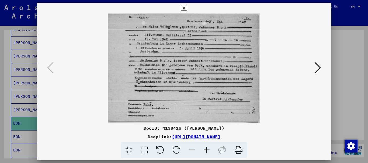
click at [317, 67] on icon at bounding box center [317, 67] width 6 height 13
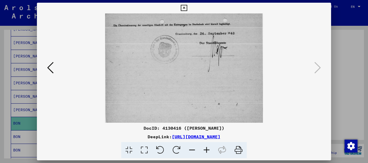
click at [356, 106] on div at bounding box center [184, 81] width 368 height 163
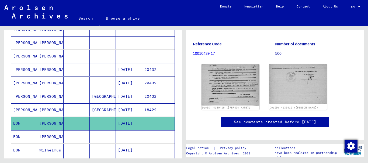
click at [100, 136] on mat-cell at bounding box center [103, 137] width 26 height 13
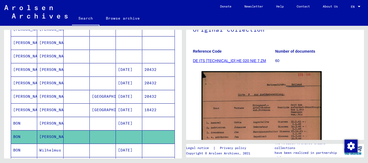
scroll to position [88, 0]
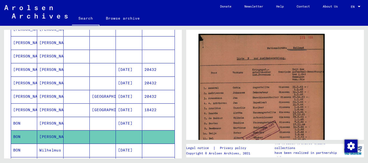
click at [286, 89] on img at bounding box center [261, 122] width 126 height 176
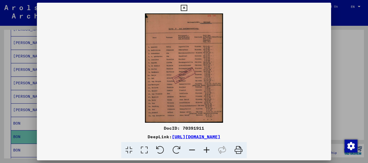
click at [205, 149] on icon at bounding box center [206, 150] width 15 height 16
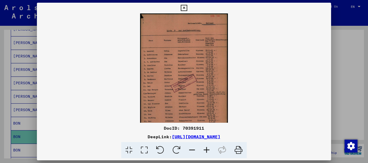
click at [205, 149] on icon at bounding box center [206, 150] width 15 height 16
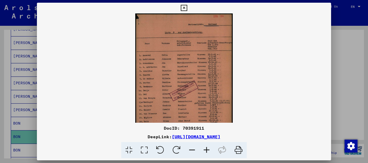
click at [205, 149] on icon at bounding box center [206, 150] width 15 height 16
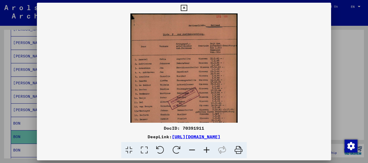
click at [205, 149] on icon at bounding box center [206, 150] width 15 height 16
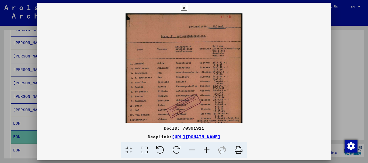
click at [205, 149] on icon at bounding box center [206, 150] width 15 height 16
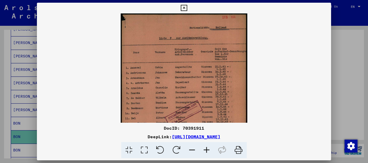
click at [205, 149] on icon at bounding box center [206, 150] width 15 height 16
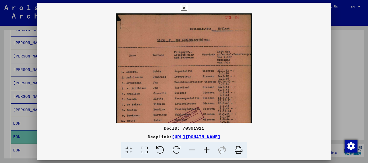
click at [205, 149] on icon at bounding box center [206, 150] width 15 height 16
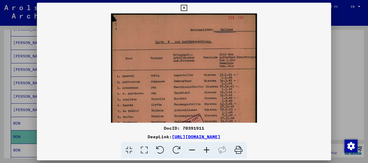
click at [205, 149] on icon at bounding box center [206, 150] width 15 height 16
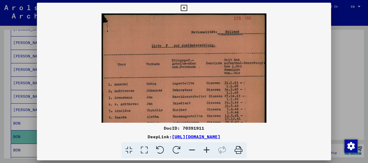
click at [205, 149] on icon at bounding box center [206, 150] width 15 height 16
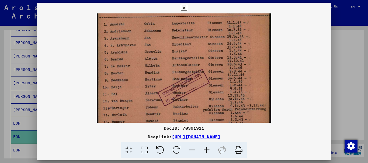
scroll to position [65, 0]
drag, startPoint x: 201, startPoint y: 108, endPoint x: 200, endPoint y: 43, distance: 64.9
click at [200, 43] on img at bounding box center [184, 71] width 174 height 244
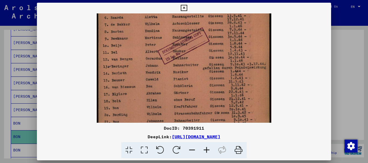
drag, startPoint x: 213, startPoint y: 96, endPoint x: 210, endPoint y: 55, distance: 41.5
click at [210, 55] on img at bounding box center [184, 29] width 174 height 244
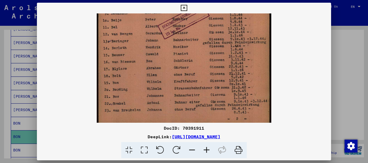
scroll to position [135, 0]
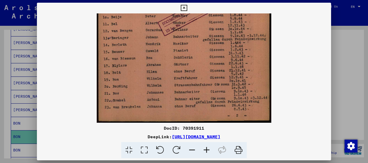
drag, startPoint x: 202, startPoint y: 88, endPoint x: 204, endPoint y: 56, distance: 31.5
click at [204, 56] on img at bounding box center [184, 1] width 174 height 244
drag, startPoint x: 237, startPoint y: 34, endPoint x: 254, endPoint y: 7, distance: 31.7
click at [254, 7] on div "DocID: 70391911 DeepLink: [URL][DOMAIN_NAME]" at bounding box center [184, 81] width 294 height 156
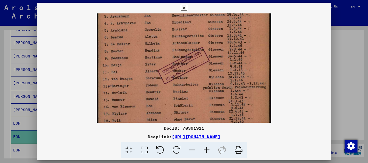
scroll to position [88, 0]
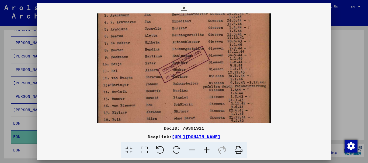
drag, startPoint x: 219, startPoint y: 18, endPoint x: 228, endPoint y: 65, distance: 48.0
click at [228, 65] on img at bounding box center [184, 48] width 174 height 244
click at [352, 103] on div at bounding box center [184, 81] width 368 height 163
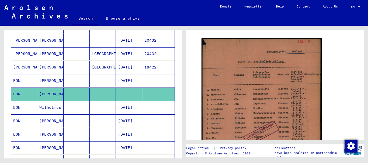
scroll to position [239, 0]
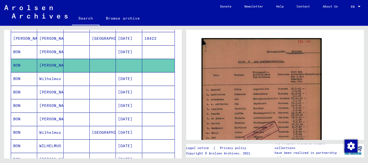
click at [97, 79] on mat-cell at bounding box center [103, 78] width 26 height 13
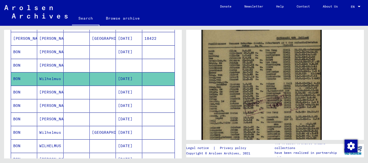
scroll to position [113, 0]
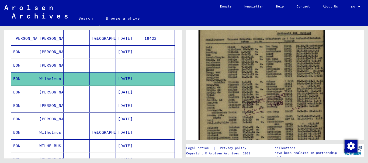
click at [266, 77] on img at bounding box center [261, 97] width 126 height 177
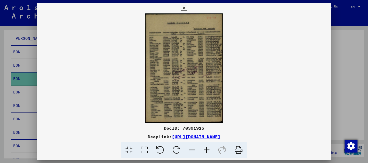
click at [209, 150] on icon at bounding box center [206, 150] width 15 height 16
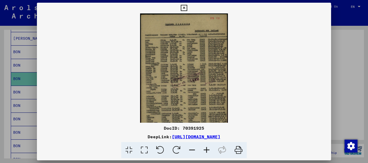
click at [209, 150] on icon at bounding box center [206, 150] width 15 height 16
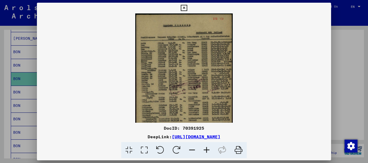
click at [209, 150] on icon at bounding box center [206, 150] width 15 height 16
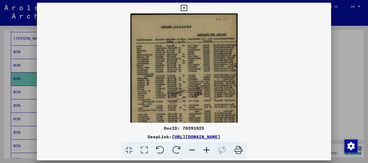
click at [209, 150] on icon at bounding box center [206, 150] width 15 height 16
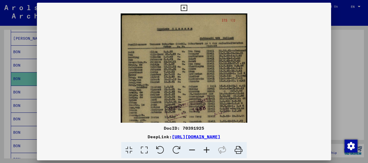
click at [209, 150] on icon at bounding box center [206, 150] width 15 height 16
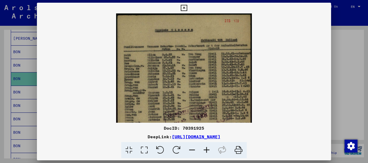
click at [209, 150] on icon at bounding box center [206, 150] width 15 height 16
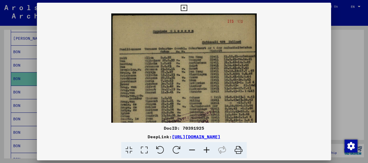
click at [209, 150] on icon at bounding box center [206, 150] width 15 height 16
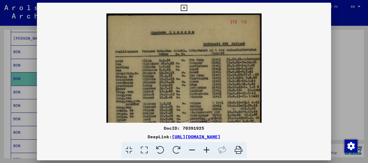
click at [209, 150] on icon at bounding box center [206, 150] width 15 height 16
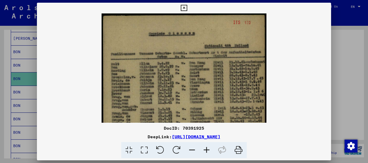
click at [209, 150] on icon at bounding box center [206, 150] width 15 height 16
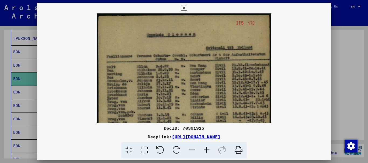
click at [209, 150] on icon at bounding box center [206, 150] width 15 height 16
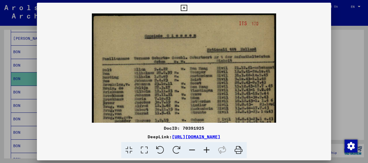
click at [208, 150] on icon at bounding box center [206, 150] width 15 height 16
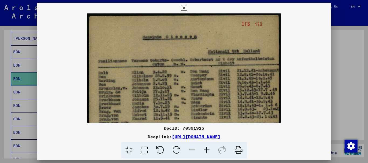
click at [208, 150] on icon at bounding box center [206, 150] width 15 height 16
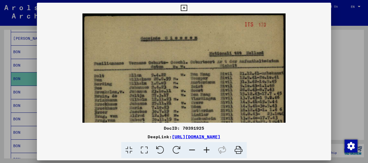
click at [351, 101] on div at bounding box center [184, 81] width 368 height 163
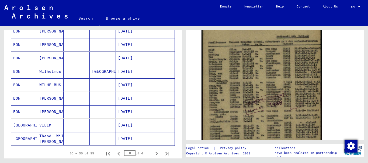
scroll to position [305, 0]
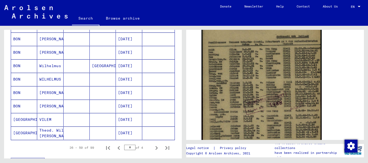
click at [95, 92] on mat-cell at bounding box center [103, 92] width 26 height 13
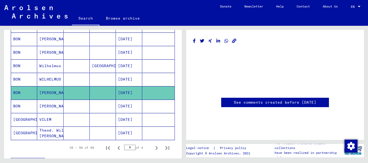
scroll to position [156, 0]
click at [95, 105] on mat-cell at bounding box center [103, 106] width 26 height 13
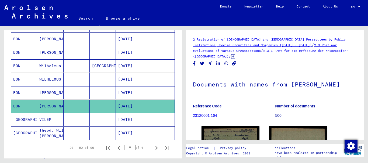
scroll to position [45, 0]
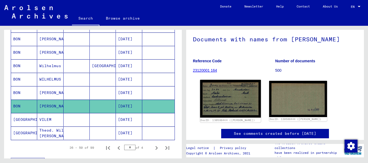
click at [235, 98] on img at bounding box center [230, 99] width 61 height 38
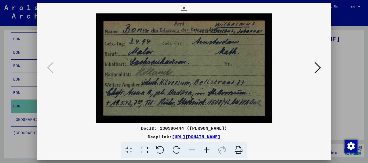
click at [320, 67] on icon at bounding box center [317, 67] width 6 height 13
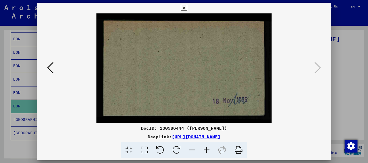
click at [49, 68] on icon at bounding box center [50, 67] width 6 height 13
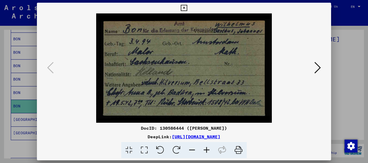
click at [320, 67] on icon at bounding box center [317, 67] width 6 height 13
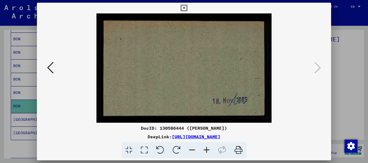
click at [351, 95] on div at bounding box center [184, 81] width 368 height 163
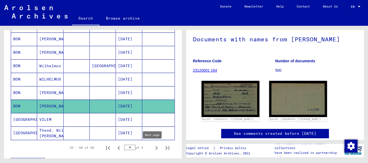
click at [153, 147] on icon "Next page" at bounding box center [157, 149] width 8 height 8
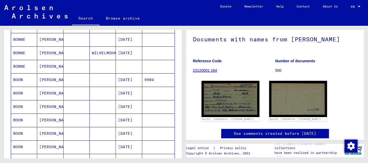
scroll to position [0, 0]
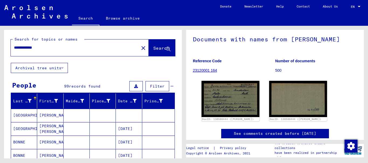
click at [128, 114] on mat-cell at bounding box center [129, 115] width 26 height 13
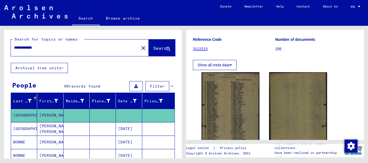
scroll to position [82, 0]
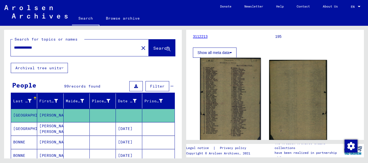
click at [213, 94] on img at bounding box center [230, 100] width 61 height 85
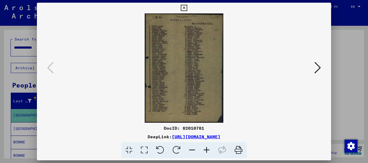
click at [204, 151] on icon at bounding box center [206, 150] width 15 height 16
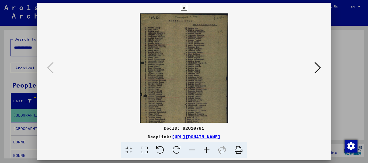
click at [204, 151] on icon at bounding box center [206, 150] width 15 height 16
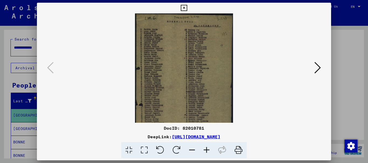
click at [204, 151] on icon at bounding box center [206, 150] width 15 height 16
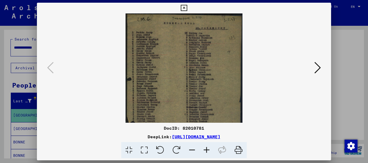
click at [204, 151] on icon at bounding box center [206, 150] width 15 height 16
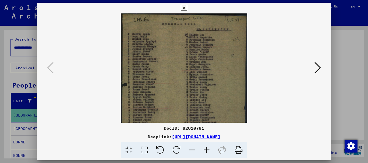
click at [204, 151] on icon at bounding box center [206, 150] width 15 height 16
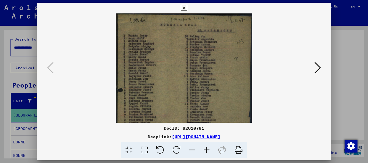
click at [204, 151] on icon at bounding box center [206, 150] width 15 height 16
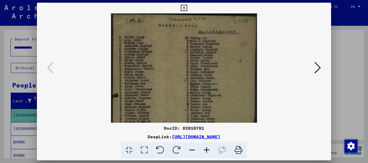
click at [204, 151] on icon at bounding box center [206, 150] width 15 height 16
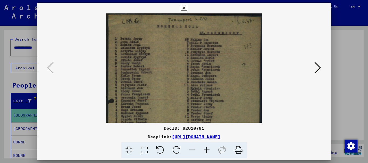
click at [204, 151] on icon at bounding box center [206, 150] width 15 height 16
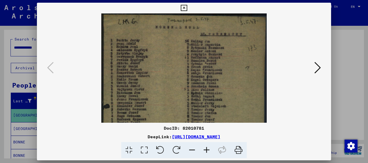
click at [204, 151] on icon at bounding box center [206, 150] width 15 height 16
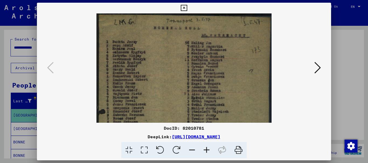
click at [204, 151] on icon at bounding box center [206, 150] width 15 height 16
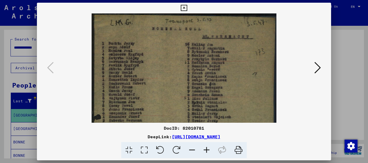
click at [204, 151] on icon at bounding box center [206, 150] width 15 height 16
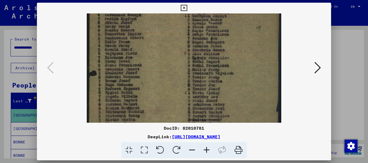
scroll to position [51, 0]
drag, startPoint x: 181, startPoint y: 92, endPoint x: 190, endPoint y: 41, distance: 51.5
click at [190, 41] on img at bounding box center [184, 98] width 194 height 271
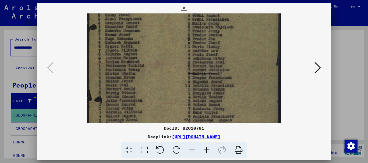
scroll to position [97, 0]
drag, startPoint x: 172, startPoint y: 97, endPoint x: 181, endPoint y: 51, distance: 47.3
click at [181, 51] on img at bounding box center [184, 52] width 194 height 271
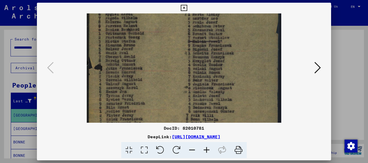
drag, startPoint x: 173, startPoint y: 94, endPoint x: 180, endPoint y: 62, distance: 32.5
click at [180, 62] on img at bounding box center [184, 21] width 194 height 271
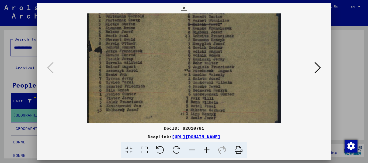
scroll to position [144, 0]
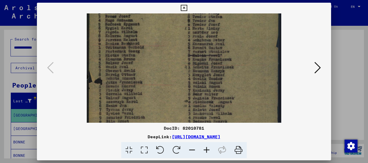
drag, startPoint x: 174, startPoint y: 93, endPoint x: 174, endPoint y: 107, distance: 14.8
click at [174, 107] on img at bounding box center [184, 35] width 194 height 271
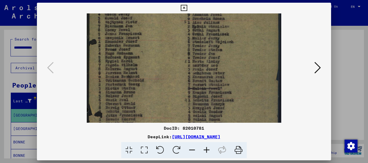
scroll to position [40, 0]
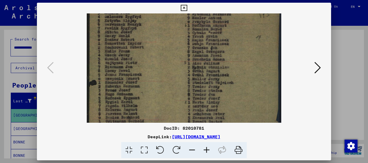
drag, startPoint x: 183, startPoint y: 44, endPoint x: 169, endPoint y: 118, distance: 75.2
click at [169, 118] on img at bounding box center [184, 109] width 194 height 271
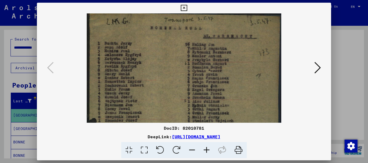
scroll to position [1, 0]
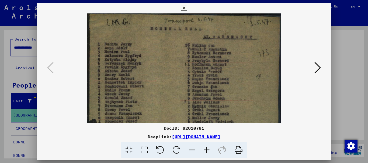
drag, startPoint x: 167, startPoint y: 70, endPoint x: 168, endPoint y: 109, distance: 39.1
click at [168, 109] on img at bounding box center [184, 148] width 194 height 271
click at [353, 103] on div at bounding box center [184, 81] width 368 height 163
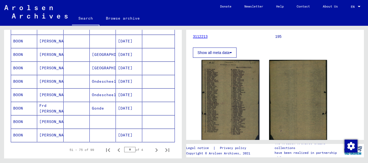
scroll to position [308, 0]
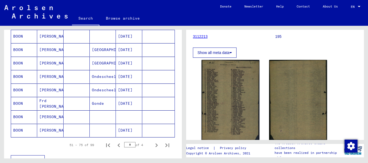
click at [126, 114] on mat-cell at bounding box center [129, 117] width 26 height 13
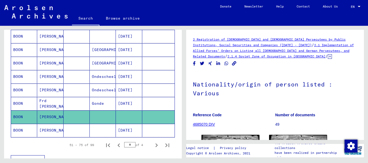
scroll to position [62, 0]
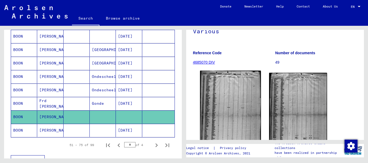
click at [225, 110] on img at bounding box center [230, 114] width 61 height 86
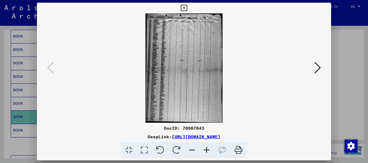
click at [207, 149] on icon at bounding box center [206, 150] width 15 height 16
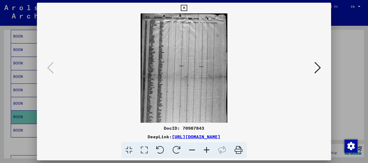
click at [207, 149] on icon at bounding box center [206, 150] width 15 height 16
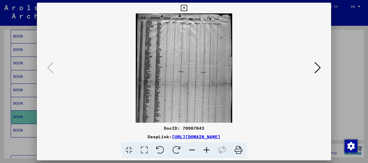
click at [207, 149] on icon at bounding box center [206, 150] width 15 height 16
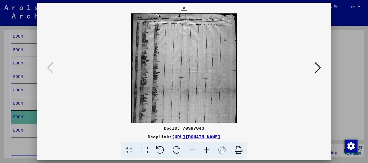
click at [207, 149] on icon at bounding box center [206, 150] width 15 height 16
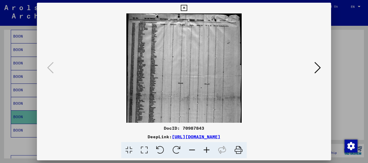
click at [207, 149] on icon at bounding box center [206, 150] width 15 height 16
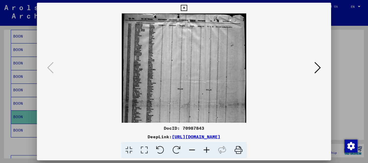
click at [207, 149] on icon at bounding box center [206, 150] width 15 height 16
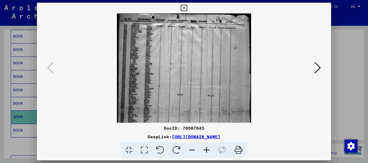
click at [207, 149] on icon at bounding box center [206, 150] width 15 height 16
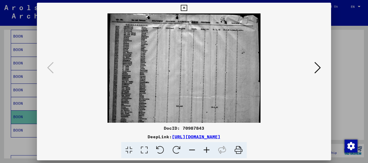
click at [207, 149] on icon at bounding box center [206, 150] width 15 height 16
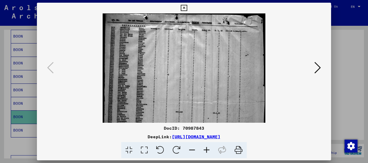
click at [207, 149] on icon at bounding box center [206, 150] width 15 height 16
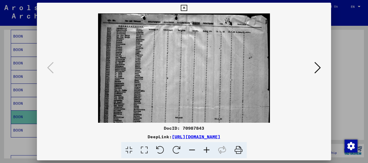
click at [207, 149] on icon at bounding box center [206, 150] width 15 height 16
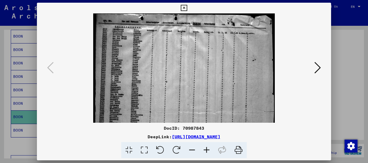
click at [207, 149] on icon at bounding box center [206, 150] width 15 height 16
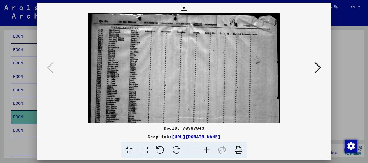
click at [207, 149] on icon at bounding box center [206, 150] width 15 height 16
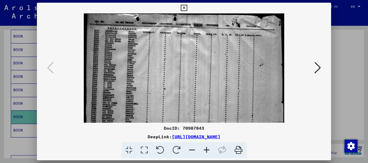
click at [207, 149] on icon at bounding box center [206, 150] width 15 height 16
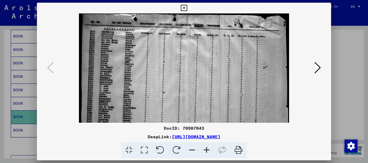
click at [207, 149] on icon at bounding box center [206, 150] width 15 height 16
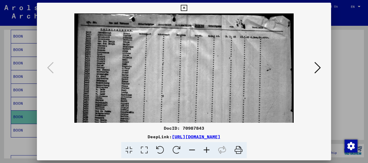
click at [207, 149] on icon at bounding box center [206, 150] width 15 height 16
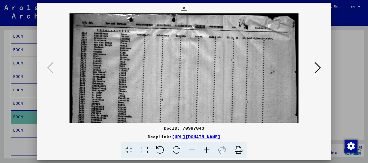
click at [207, 149] on icon at bounding box center [206, 150] width 15 height 16
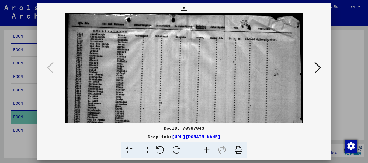
click at [207, 149] on icon at bounding box center [206, 150] width 15 height 16
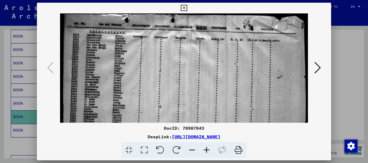
click at [207, 149] on icon at bounding box center [206, 150] width 15 height 16
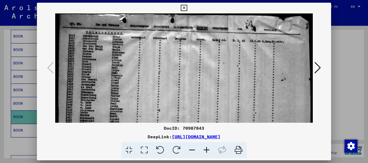
click at [207, 149] on icon at bounding box center [206, 150] width 15 height 16
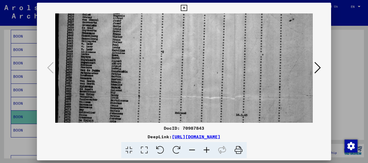
scroll to position [63, 0]
drag, startPoint x: 125, startPoint y: 104, endPoint x: 139, endPoint y: 41, distance: 64.9
click at [139, 41] on img at bounding box center [188, 139] width 267 height 379
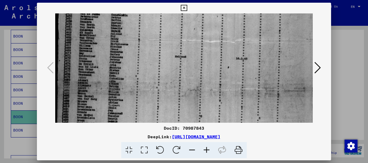
drag, startPoint x: 138, startPoint y: 91, endPoint x: 149, endPoint y: 39, distance: 53.7
click at [149, 39] on img at bounding box center [188, 84] width 267 height 379
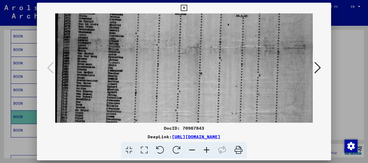
drag, startPoint x: 155, startPoint y: 79, endPoint x: 178, endPoint y: 40, distance: 44.9
click at [178, 40] on img at bounding box center [188, 41] width 267 height 379
click at [183, 45] on img at bounding box center [188, 41] width 267 height 379
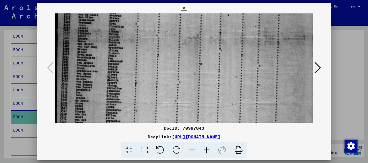
click at [355, 90] on div at bounding box center [184, 81] width 368 height 163
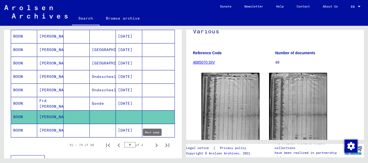
click at [153, 146] on icon "Next page" at bounding box center [157, 146] width 8 height 8
type input "*"
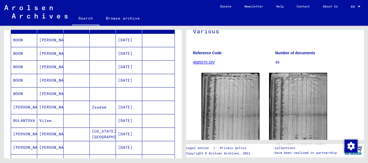
scroll to position [73, 0]
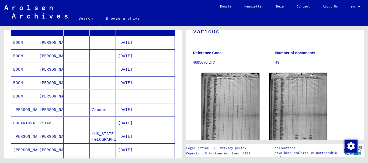
click at [121, 96] on mat-cell at bounding box center [129, 96] width 26 height 13
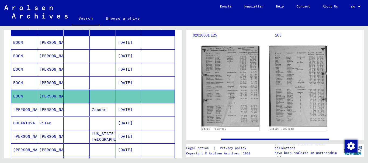
scroll to position [95, 0]
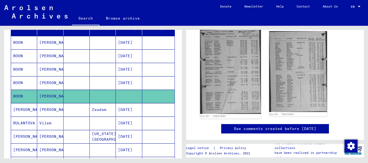
click at [243, 72] on img at bounding box center [230, 71] width 61 height 85
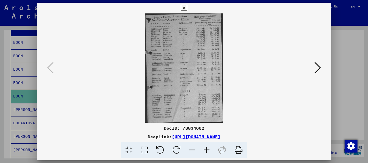
click at [206, 150] on icon at bounding box center [206, 150] width 15 height 16
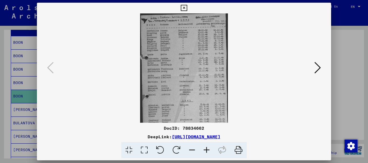
click at [206, 150] on icon at bounding box center [206, 150] width 15 height 16
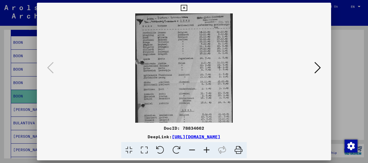
click at [206, 150] on icon at bounding box center [206, 150] width 15 height 16
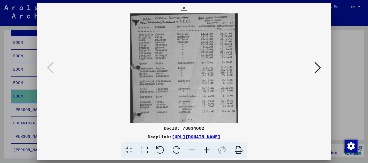
click at [206, 150] on icon at bounding box center [206, 150] width 15 height 16
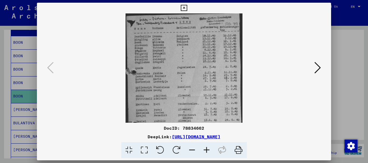
click at [206, 150] on icon at bounding box center [206, 150] width 15 height 16
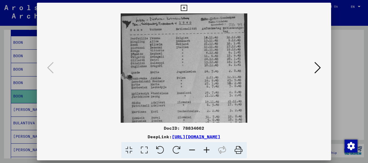
click at [206, 150] on icon at bounding box center [206, 150] width 15 height 16
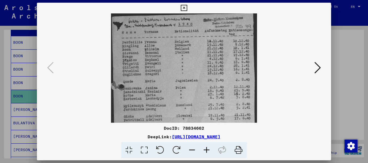
click at [206, 150] on icon at bounding box center [206, 150] width 15 height 16
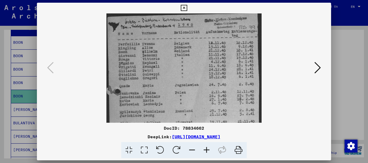
click at [351, 93] on div at bounding box center [184, 81] width 368 height 163
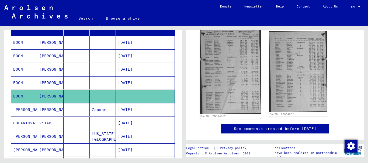
click at [235, 84] on img at bounding box center [230, 71] width 61 height 85
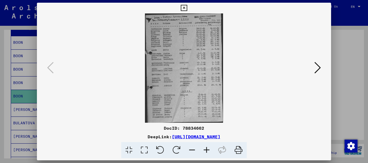
click at [352, 110] on div at bounding box center [184, 81] width 368 height 163
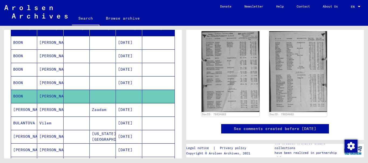
scroll to position [0, 0]
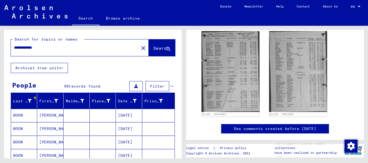
drag, startPoint x: 46, startPoint y: 48, endPoint x: 0, endPoint y: 44, distance: 46.0
click at [0, 44] on div "**********" at bounding box center [92, 92] width 184 height 133
click at [153, 48] on span "Search" at bounding box center [161, 48] width 16 height 5
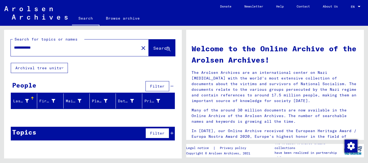
click at [21, 48] on input "**********" at bounding box center [73, 48] width 118 height 6
click at [157, 47] on span "Search" at bounding box center [161, 48] width 16 height 5
click at [27, 46] on input "**********" at bounding box center [73, 48] width 118 height 6
type input "*****"
click at [155, 49] on span "Search" at bounding box center [161, 48] width 16 height 5
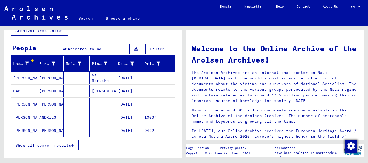
scroll to position [41, 0]
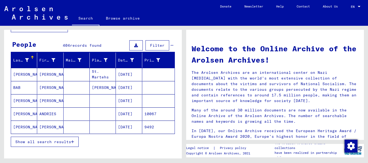
click at [50, 142] on span "Show all search results" at bounding box center [43, 142] width 56 height 5
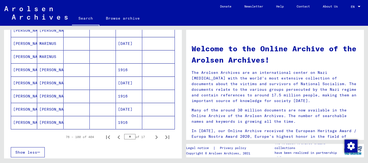
scroll to position [312, 0]
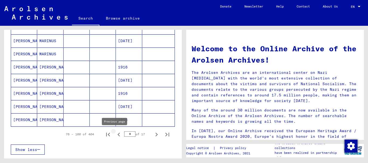
click at [117, 134] on icon "Previous page" at bounding box center [118, 135] width 2 height 4
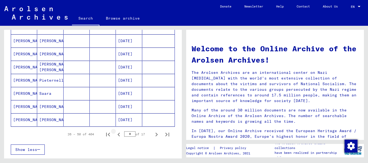
click at [117, 134] on icon "Previous page" at bounding box center [118, 135] width 2 height 4
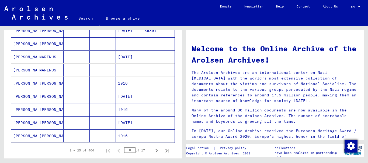
scroll to position [303, 0]
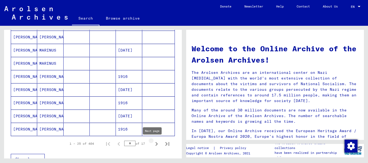
click at [153, 144] on icon "Next page" at bounding box center [157, 145] width 8 height 8
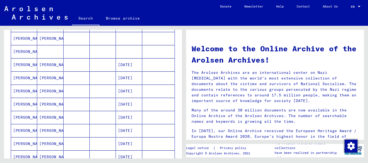
scroll to position [139, 0]
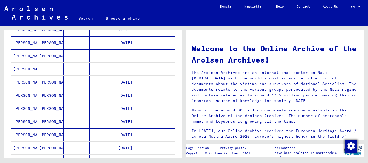
click at [122, 69] on mat-cell at bounding box center [129, 69] width 26 height 13
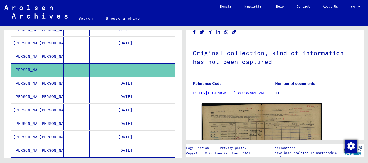
scroll to position [53, 0]
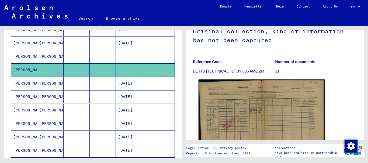
click at [271, 109] on img at bounding box center [261, 124] width 126 height 89
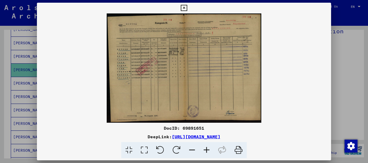
click at [205, 150] on icon at bounding box center [206, 150] width 15 height 16
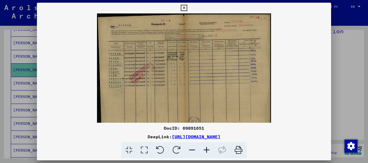
click at [205, 150] on icon at bounding box center [206, 150] width 15 height 16
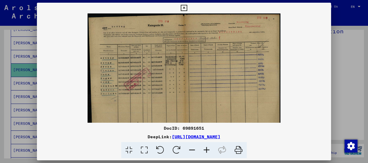
click at [205, 150] on icon at bounding box center [206, 150] width 15 height 16
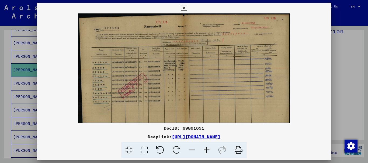
click at [205, 150] on icon at bounding box center [206, 150] width 15 height 16
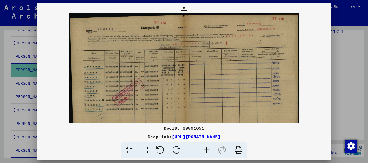
click at [205, 150] on icon at bounding box center [206, 150] width 15 height 16
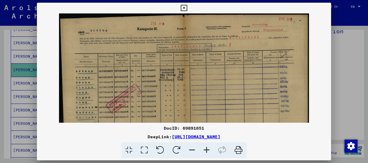
click at [349, 113] on div at bounding box center [184, 81] width 368 height 163
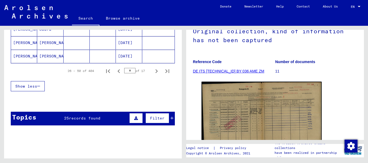
scroll to position [385, 0]
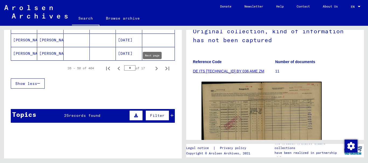
click at [153, 69] on icon "Next page" at bounding box center [157, 69] width 8 height 8
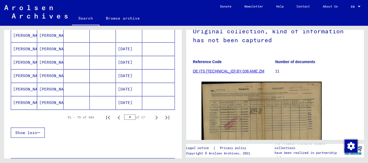
scroll to position [374, 0]
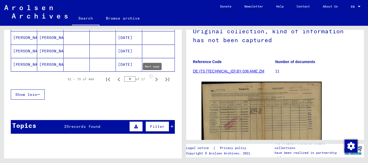
click at [153, 79] on icon "Next page" at bounding box center [157, 80] width 8 height 8
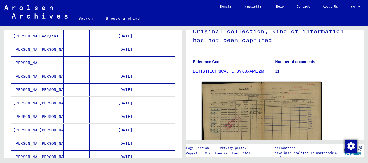
scroll to position [233, 0]
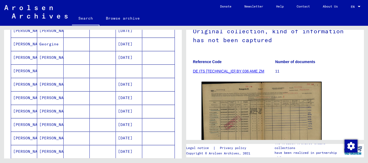
click at [124, 70] on mat-cell at bounding box center [129, 71] width 26 height 13
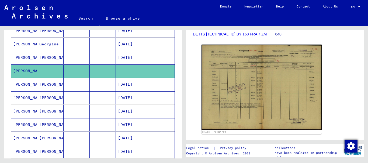
scroll to position [85, 0]
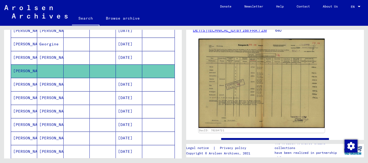
click at [234, 87] on img at bounding box center [261, 84] width 126 height 90
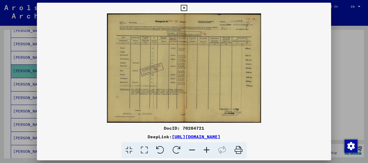
click at [205, 152] on icon at bounding box center [206, 150] width 15 height 16
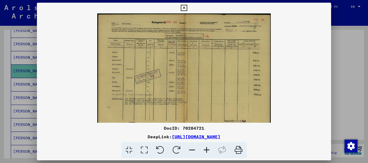
click at [205, 151] on icon at bounding box center [206, 150] width 15 height 16
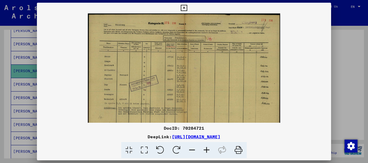
click at [205, 151] on icon at bounding box center [206, 150] width 15 height 16
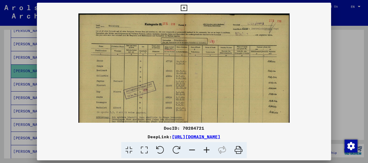
click at [205, 151] on icon at bounding box center [206, 150] width 15 height 16
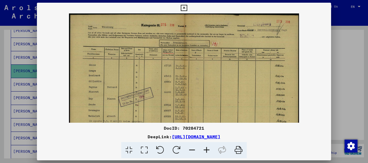
click at [205, 151] on icon at bounding box center [206, 150] width 15 height 16
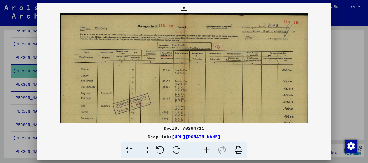
click at [205, 151] on icon at bounding box center [206, 150] width 15 height 16
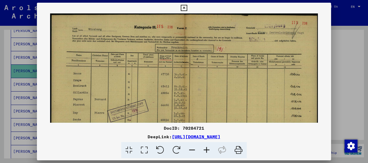
click at [205, 151] on icon at bounding box center [206, 150] width 15 height 16
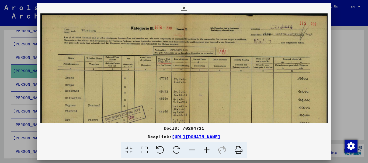
click at [205, 151] on icon at bounding box center [206, 150] width 15 height 16
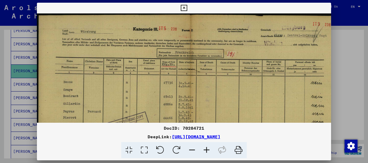
click at [205, 151] on icon at bounding box center [206, 150] width 15 height 16
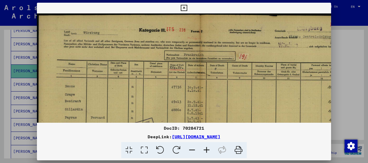
click at [205, 151] on icon at bounding box center [206, 150] width 15 height 16
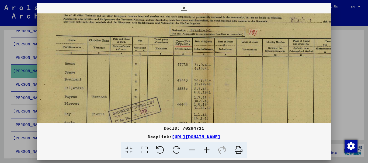
scroll to position [28, 1]
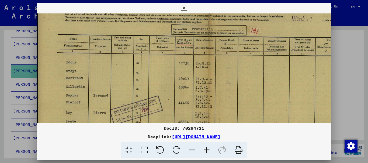
drag, startPoint x: 235, startPoint y: 106, endPoint x: 234, endPoint y: 78, distance: 28.3
click at [234, 78] on img at bounding box center [208, 107] width 344 height 244
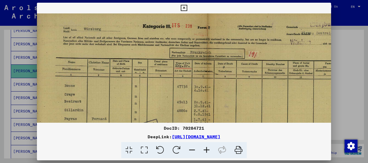
drag, startPoint x: 234, startPoint y: 78, endPoint x: 232, endPoint y: 102, distance: 23.8
click at [232, 102] on img at bounding box center [207, 131] width 344 height 244
click at [358, 102] on div at bounding box center [184, 81] width 368 height 163
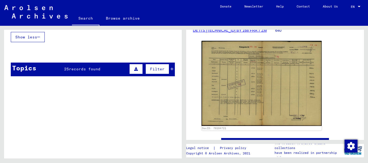
scroll to position [359, 0]
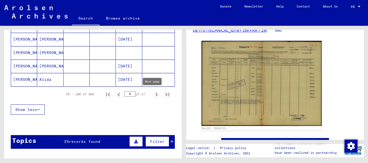
click at [153, 95] on icon "Next page" at bounding box center [157, 95] width 8 height 8
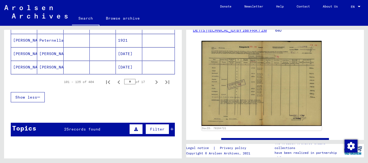
scroll to position [374, 0]
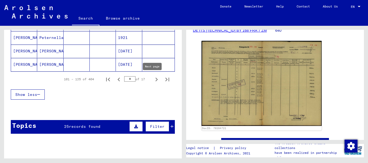
click at [153, 78] on icon "Next page" at bounding box center [157, 80] width 8 height 8
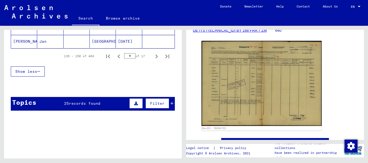
scroll to position [397, 0]
click at [153, 57] on icon "Next page" at bounding box center [157, 57] width 8 height 8
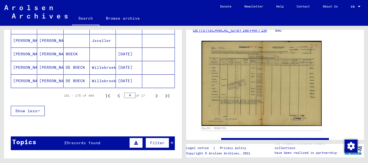
scroll to position [399, 0]
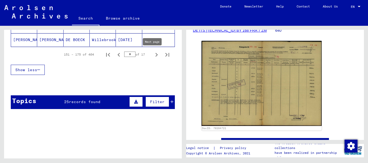
click at [153, 56] on icon "Next page" at bounding box center [157, 55] width 8 height 8
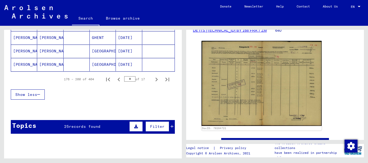
scroll to position [397, 0]
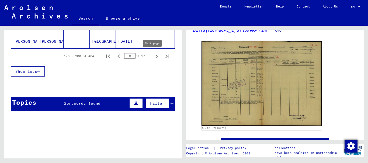
click at [153, 56] on icon "Next page" at bounding box center [157, 57] width 8 height 8
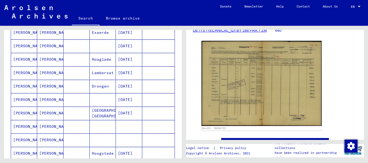
scroll to position [322, 0]
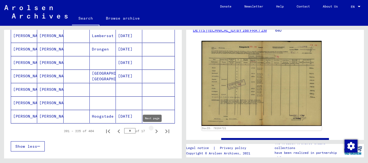
click at [153, 131] on icon "Next page" at bounding box center [157, 132] width 8 height 8
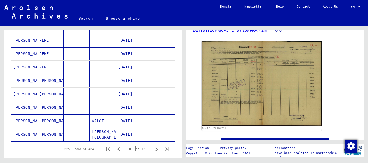
scroll to position [347, 0]
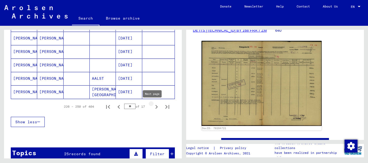
click at [153, 106] on icon "Next page" at bounding box center [157, 107] width 8 height 8
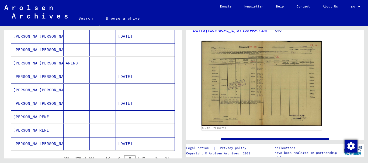
scroll to position [381, 0]
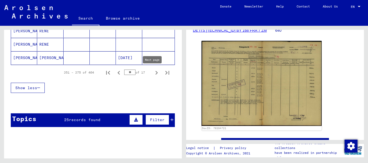
click at [153, 75] on icon "Next page" at bounding box center [157, 73] width 8 height 8
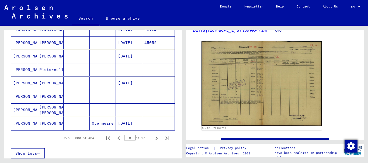
scroll to position [356, 0]
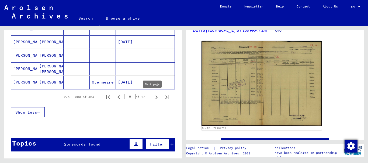
click at [153, 96] on icon "Next page" at bounding box center [157, 98] width 8 height 8
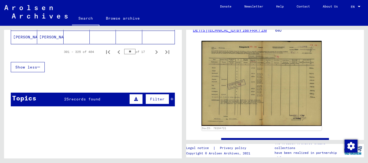
scroll to position [386, 0]
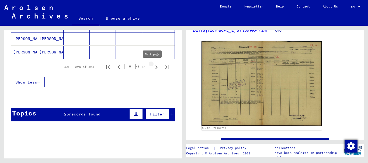
click at [155, 68] on icon "Next page" at bounding box center [156, 67] width 2 height 4
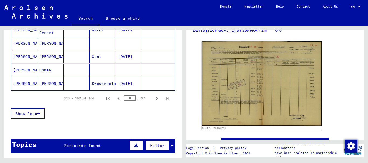
scroll to position [382, 0]
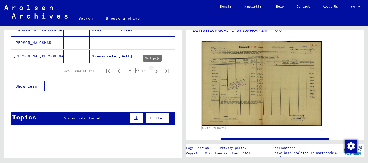
click at [153, 71] on icon "Next page" at bounding box center [157, 72] width 8 height 8
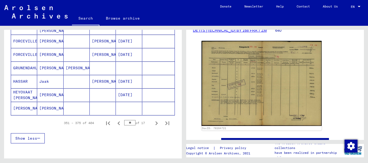
scroll to position [333, 0]
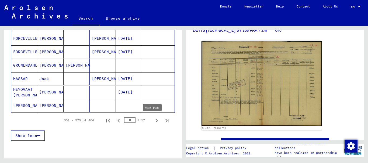
click at [153, 120] on icon "Next page" at bounding box center [157, 121] width 8 height 8
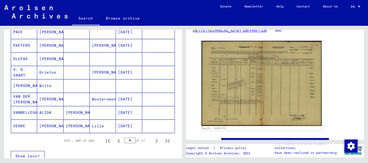
scroll to position [321, 0]
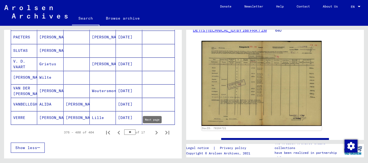
click at [153, 131] on icon "Next page" at bounding box center [157, 133] width 8 height 8
type input "**"
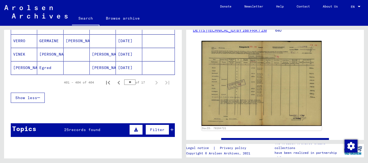
scroll to position [74, 0]
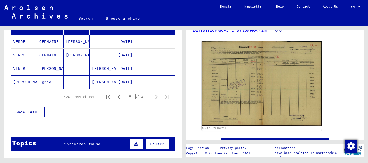
click at [353, 93] on div "DocID: 70284721" at bounding box center [275, 86] width 164 height 94
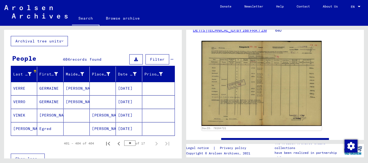
scroll to position [0, 0]
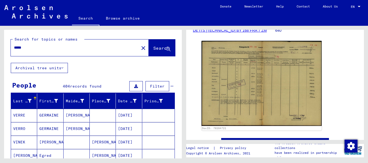
drag, startPoint x: 39, startPoint y: 47, endPoint x: 0, endPoint y: 45, distance: 38.6
click at [0, 45] on div "Search for topics or names ***** close Search Archival tree units People 404 re…" at bounding box center [92, 92] width 184 height 133
click at [153, 47] on span "Search" at bounding box center [161, 48] width 16 height 5
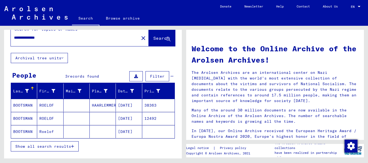
scroll to position [11, 0]
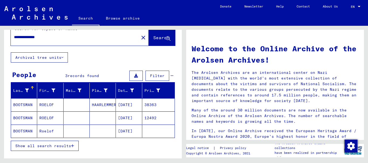
click at [65, 103] on mat-cell at bounding box center [77, 105] width 26 height 13
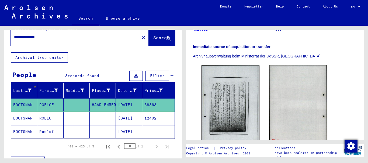
scroll to position [87, 0]
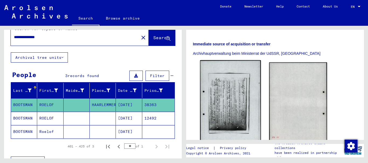
click at [233, 98] on img at bounding box center [230, 102] width 61 height 85
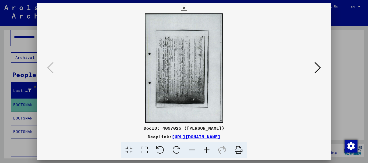
click at [179, 149] on icon at bounding box center [176, 150] width 16 height 16
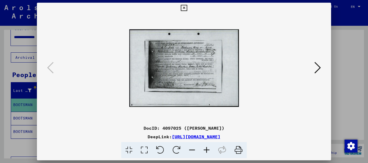
click at [205, 149] on icon at bounding box center [206, 150] width 15 height 16
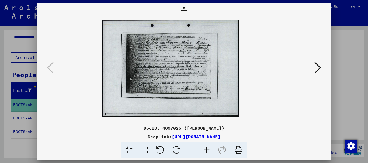
click at [205, 149] on icon at bounding box center [206, 150] width 15 height 16
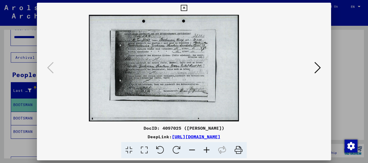
click at [205, 149] on icon at bounding box center [206, 150] width 15 height 16
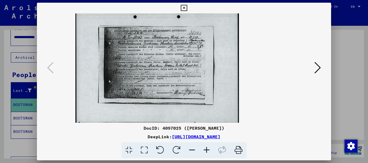
click at [205, 149] on icon at bounding box center [206, 150] width 15 height 16
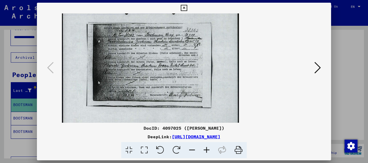
click at [205, 149] on icon at bounding box center [206, 150] width 15 height 16
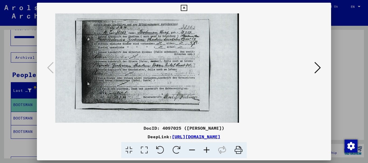
click at [205, 149] on icon at bounding box center [206, 150] width 15 height 16
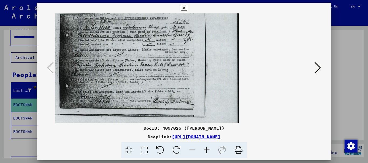
click at [205, 149] on icon at bounding box center [206, 150] width 15 height 16
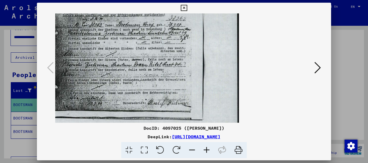
click at [106, 72] on img at bounding box center [123, 68] width 231 height 164
click at [319, 69] on icon at bounding box center [317, 67] width 6 height 13
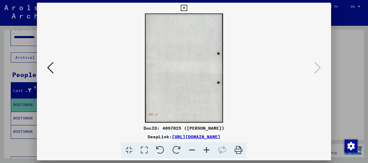
click at [358, 83] on div at bounding box center [184, 81] width 368 height 163
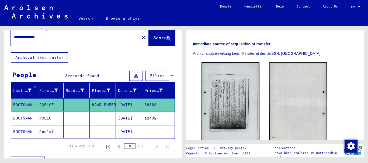
click at [73, 115] on mat-cell at bounding box center [77, 118] width 26 height 13
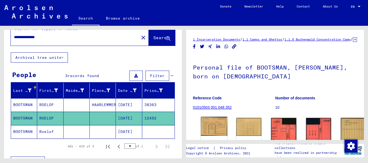
click at [209, 127] on img at bounding box center [214, 126] width 26 height 19
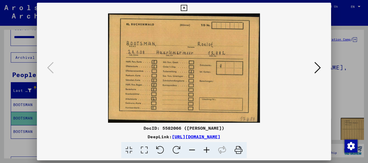
click at [320, 65] on icon at bounding box center [317, 67] width 6 height 13
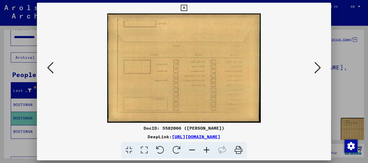
click at [320, 65] on icon at bounding box center [317, 67] width 6 height 13
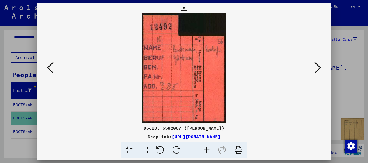
click at [320, 65] on icon at bounding box center [317, 67] width 6 height 13
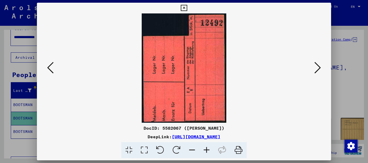
click at [320, 65] on icon at bounding box center [317, 67] width 6 height 13
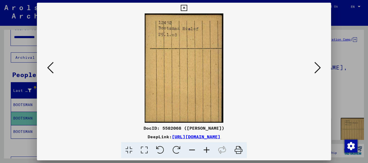
click at [320, 65] on icon at bounding box center [317, 67] width 6 height 13
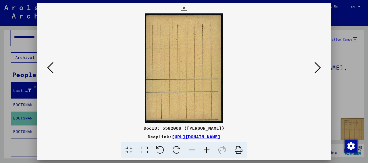
click at [320, 65] on icon at bounding box center [317, 67] width 6 height 13
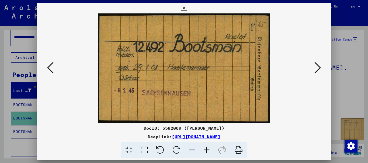
click at [320, 65] on icon at bounding box center [317, 67] width 6 height 13
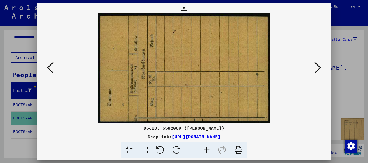
click at [319, 68] on icon at bounding box center [317, 67] width 6 height 13
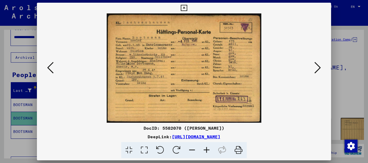
click at [319, 68] on icon at bounding box center [317, 67] width 6 height 13
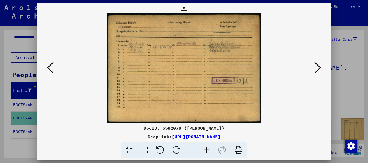
click at [319, 68] on icon at bounding box center [317, 67] width 6 height 13
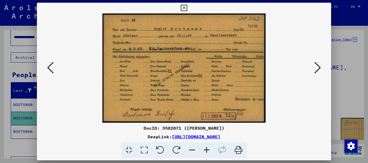
click at [320, 68] on icon at bounding box center [317, 67] width 6 height 13
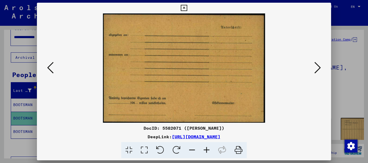
click at [320, 68] on icon at bounding box center [317, 67] width 6 height 13
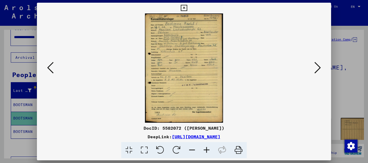
click at [207, 151] on icon at bounding box center [206, 150] width 15 height 16
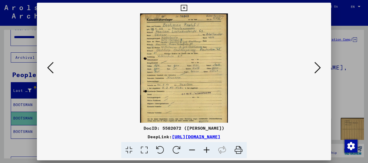
click at [207, 151] on icon at bounding box center [206, 150] width 15 height 16
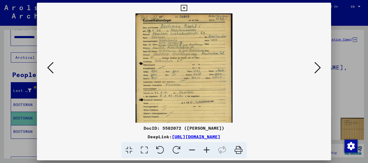
click at [207, 151] on icon at bounding box center [206, 150] width 15 height 16
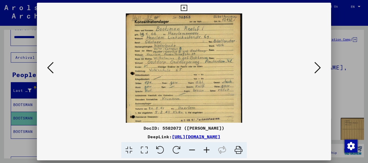
click at [207, 151] on icon at bounding box center [206, 150] width 15 height 16
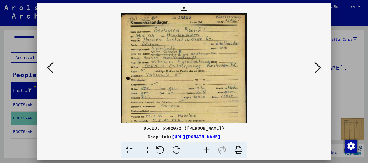
click at [207, 151] on icon at bounding box center [206, 150] width 15 height 16
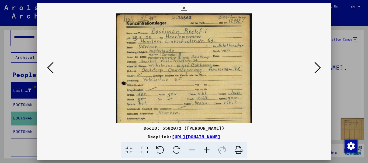
click at [207, 151] on icon at bounding box center [206, 150] width 15 height 16
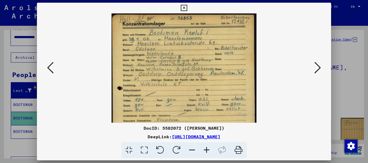
click at [224, 99] on img at bounding box center [183, 115] width 145 height 204
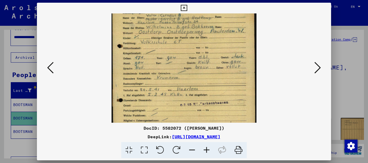
scroll to position [43, 0]
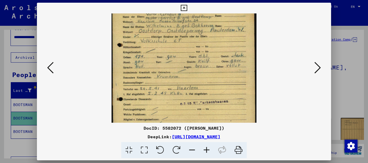
drag, startPoint x: 224, startPoint y: 99, endPoint x: 218, endPoint y: 56, distance: 43.0
click at [218, 56] on img at bounding box center [183, 72] width 145 height 204
click at [319, 66] on icon at bounding box center [317, 67] width 6 height 13
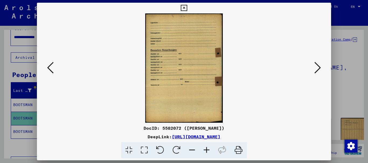
scroll to position [0, 0]
click at [319, 66] on icon at bounding box center [317, 67] width 6 height 13
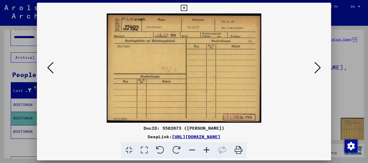
click at [319, 66] on icon at bounding box center [317, 67] width 6 height 13
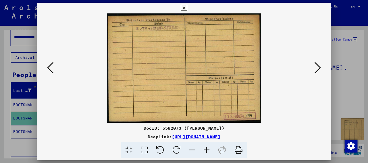
click at [320, 67] on icon at bounding box center [317, 67] width 6 height 13
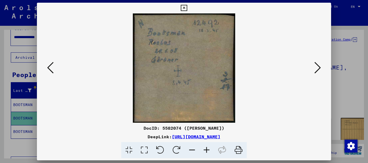
click at [317, 64] on icon at bounding box center [317, 67] width 6 height 13
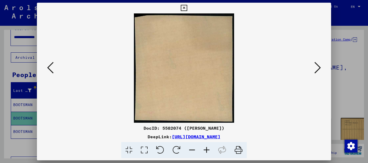
click at [317, 64] on icon at bounding box center [317, 67] width 6 height 13
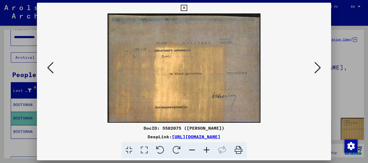
click at [318, 67] on icon at bounding box center [317, 67] width 6 height 13
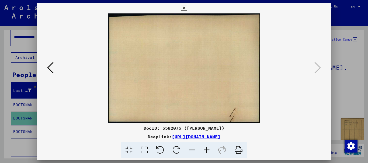
click at [51, 64] on icon at bounding box center [50, 67] width 6 height 13
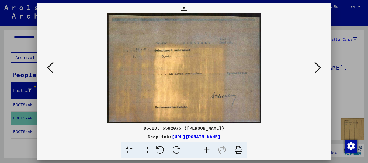
click at [51, 64] on icon at bounding box center [50, 67] width 6 height 13
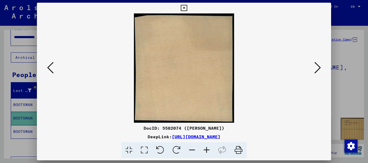
click at [51, 64] on icon at bounding box center [50, 67] width 6 height 13
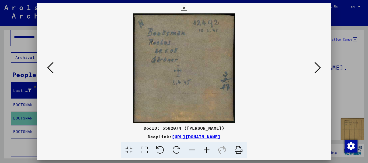
click at [51, 64] on icon at bounding box center [50, 67] width 6 height 13
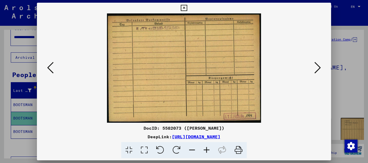
click at [51, 64] on icon at bounding box center [50, 67] width 6 height 13
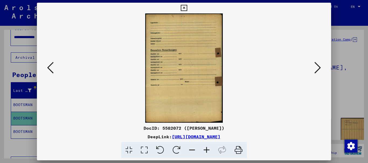
click at [51, 64] on icon at bounding box center [50, 67] width 6 height 13
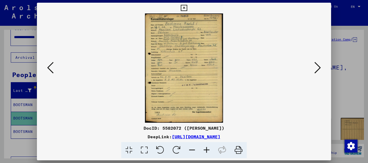
click at [51, 64] on icon at bounding box center [50, 67] width 6 height 13
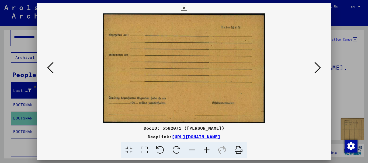
click at [51, 64] on icon at bounding box center [50, 67] width 6 height 13
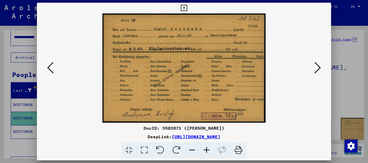
click at [51, 64] on icon at bounding box center [50, 67] width 6 height 13
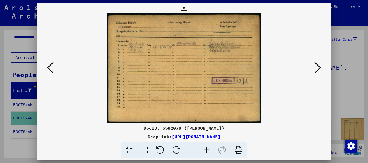
click at [51, 64] on icon at bounding box center [50, 67] width 6 height 13
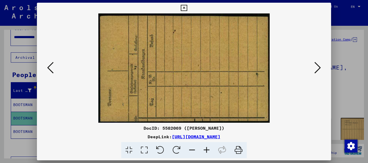
click at [51, 64] on icon at bounding box center [50, 67] width 6 height 13
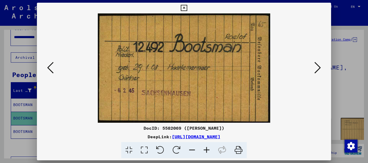
click at [51, 64] on icon at bounding box center [50, 67] width 6 height 13
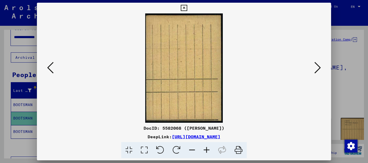
click at [51, 64] on icon at bounding box center [50, 67] width 6 height 13
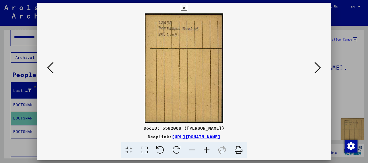
click at [51, 64] on icon at bounding box center [50, 67] width 6 height 13
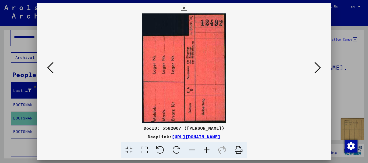
click at [51, 64] on icon at bounding box center [50, 67] width 6 height 13
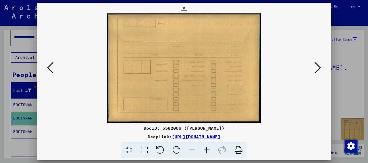
click at [51, 64] on icon at bounding box center [50, 67] width 6 height 13
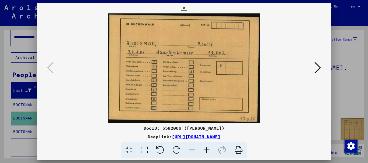
click at [171, 71] on img at bounding box center [184, 68] width 152 height 110
click at [317, 67] on icon at bounding box center [317, 67] width 6 height 13
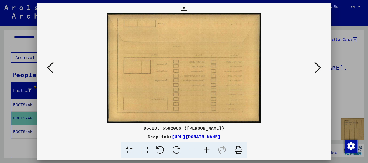
click at [317, 67] on icon at bounding box center [317, 67] width 6 height 13
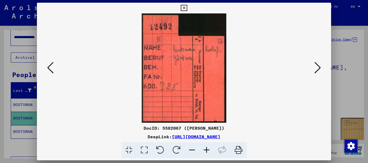
click at [317, 69] on icon at bounding box center [317, 67] width 6 height 13
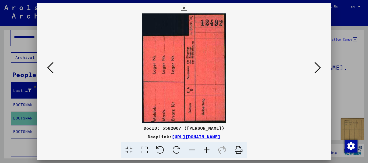
click at [318, 65] on icon at bounding box center [317, 67] width 6 height 13
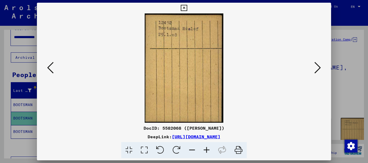
click at [318, 68] on icon at bounding box center [317, 67] width 6 height 13
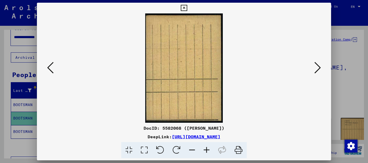
click at [318, 68] on icon at bounding box center [317, 67] width 6 height 13
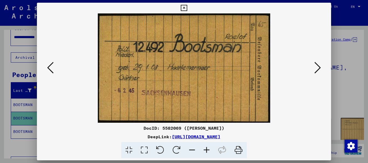
click at [320, 66] on icon at bounding box center [317, 67] width 6 height 13
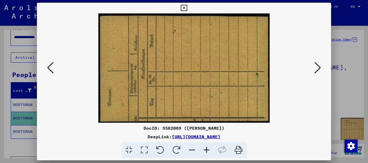
click at [317, 68] on icon at bounding box center [317, 67] width 6 height 13
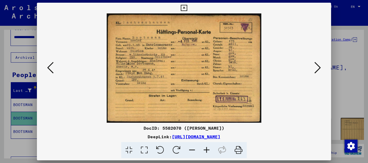
click at [318, 67] on icon at bounding box center [317, 67] width 6 height 13
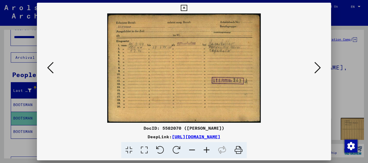
click at [318, 68] on icon at bounding box center [317, 67] width 6 height 13
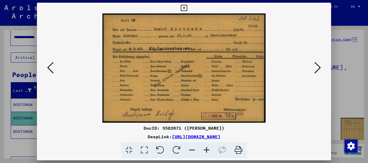
click at [317, 68] on icon at bounding box center [317, 67] width 6 height 13
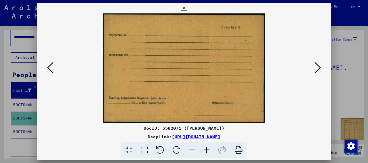
click at [319, 68] on icon at bounding box center [317, 67] width 6 height 13
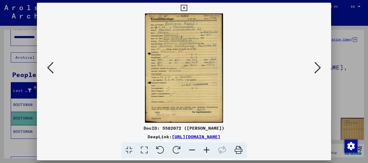
click at [320, 67] on icon at bounding box center [317, 67] width 6 height 13
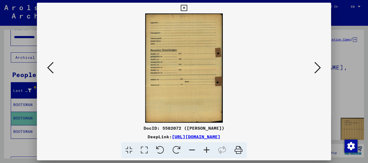
click at [319, 67] on icon at bounding box center [317, 67] width 6 height 13
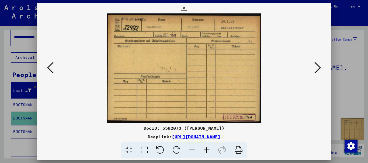
click at [318, 67] on icon at bounding box center [317, 67] width 6 height 13
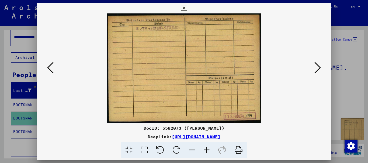
click at [319, 67] on icon at bounding box center [317, 67] width 6 height 13
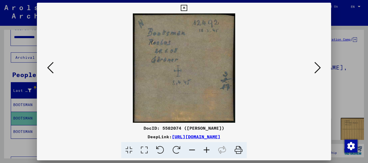
click at [320, 68] on icon at bounding box center [317, 67] width 6 height 13
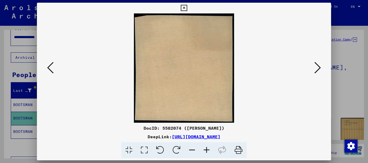
click at [320, 68] on icon at bounding box center [317, 67] width 6 height 13
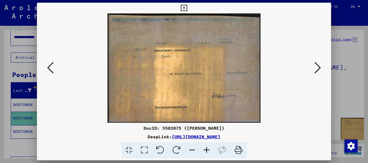
click at [318, 67] on icon at bounding box center [317, 67] width 6 height 13
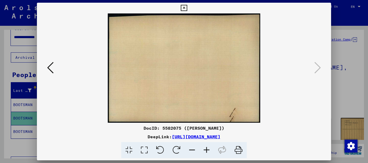
click at [355, 87] on div at bounding box center [184, 81] width 368 height 163
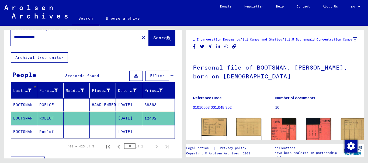
click at [77, 133] on mat-cell at bounding box center [77, 131] width 26 height 13
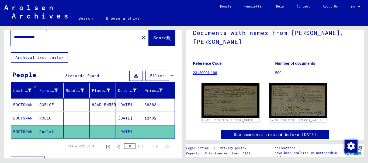
scroll to position [57, 0]
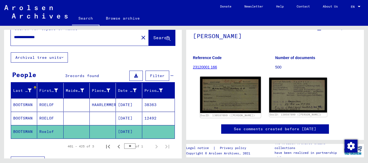
click at [223, 80] on img at bounding box center [230, 95] width 61 height 37
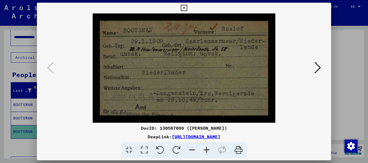
click at [317, 67] on icon at bounding box center [317, 67] width 6 height 13
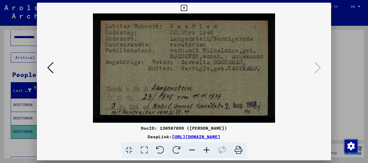
click at [352, 82] on div at bounding box center [184, 81] width 368 height 163
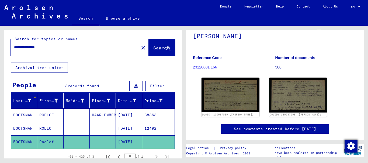
scroll to position [0, 0]
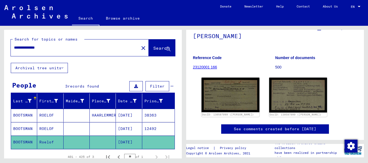
drag, startPoint x: 61, startPoint y: 50, endPoint x: 0, endPoint y: 41, distance: 61.5
click at [0, 41] on div "**********" at bounding box center [92, 92] width 184 height 133
type input "**********"
click at [153, 49] on span "Search" at bounding box center [161, 48] width 16 height 5
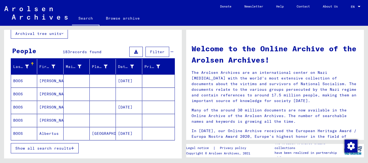
scroll to position [36, 0]
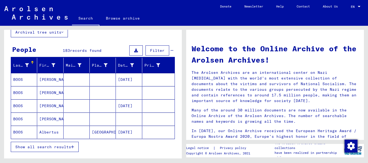
click at [47, 148] on span "Show all search results" at bounding box center [43, 147] width 56 height 5
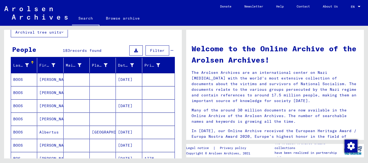
click at [100, 91] on mat-cell at bounding box center [103, 92] width 26 height 13
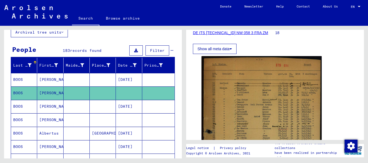
scroll to position [99, 0]
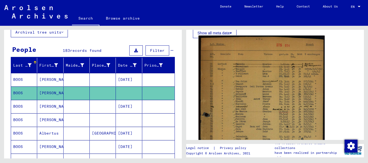
click at [269, 89] on img at bounding box center [261, 133] width 126 height 195
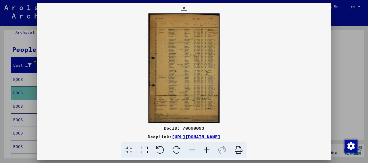
click at [206, 150] on icon at bounding box center [206, 150] width 15 height 16
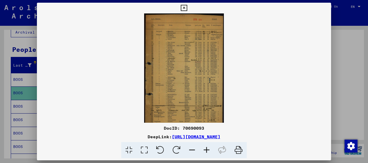
click at [206, 150] on icon at bounding box center [206, 150] width 15 height 16
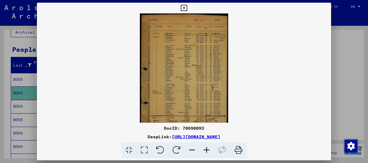
click at [206, 150] on icon at bounding box center [206, 150] width 15 height 16
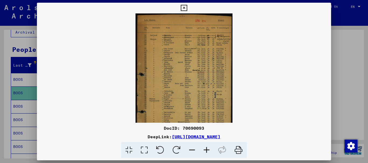
click at [206, 150] on icon at bounding box center [206, 150] width 15 height 16
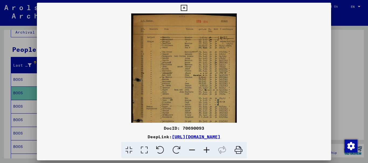
click at [206, 150] on icon at bounding box center [206, 150] width 15 height 16
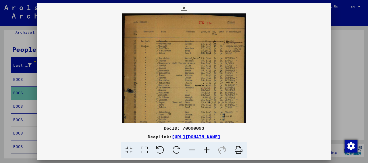
click at [206, 150] on icon at bounding box center [206, 150] width 15 height 16
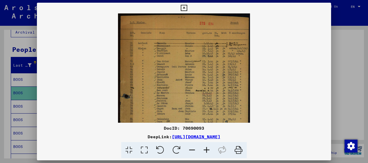
click at [206, 150] on icon at bounding box center [206, 150] width 15 height 16
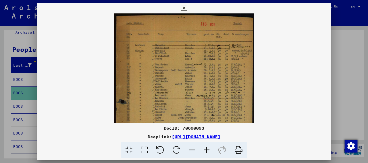
click at [206, 150] on icon at bounding box center [206, 150] width 15 height 16
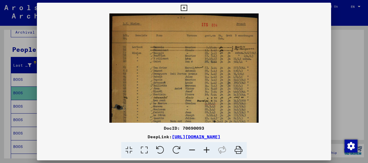
click at [206, 150] on icon at bounding box center [206, 150] width 15 height 16
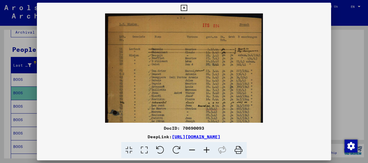
click at [206, 150] on icon at bounding box center [206, 150] width 15 height 16
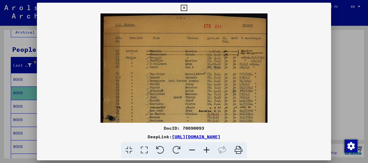
click at [206, 150] on icon at bounding box center [206, 150] width 15 height 16
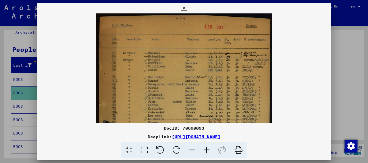
click at [206, 150] on icon at bounding box center [206, 150] width 15 height 16
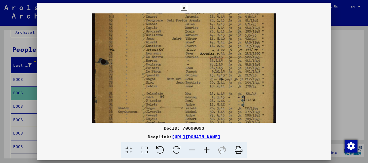
scroll to position [68, 0]
drag, startPoint x: 198, startPoint y: 99, endPoint x: 200, endPoint y: 32, distance: 67.9
click at [200, 32] on img at bounding box center [184, 88] width 184 height 285
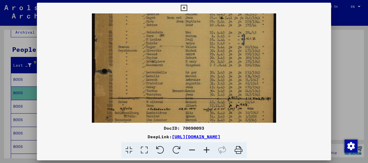
drag, startPoint x: 202, startPoint y: 99, endPoint x: 202, endPoint y: 38, distance: 61.1
click at [202, 38] on img at bounding box center [184, 26] width 184 height 285
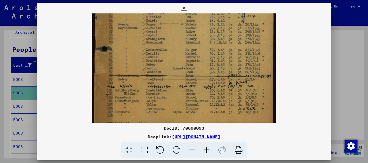
scroll to position [153, 0]
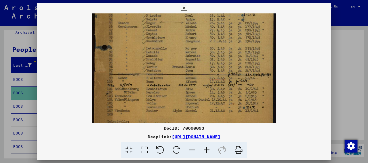
drag, startPoint x: 202, startPoint y: 103, endPoint x: 202, endPoint y: 79, distance: 24.0
click at [202, 79] on img at bounding box center [184, 3] width 184 height 285
click at [359, 107] on div at bounding box center [184, 81] width 368 height 163
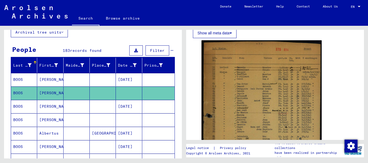
click at [126, 121] on mat-cell at bounding box center [129, 120] width 26 height 13
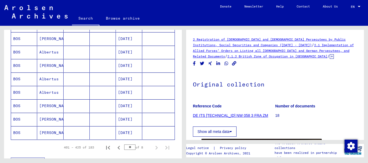
scroll to position [308, 0]
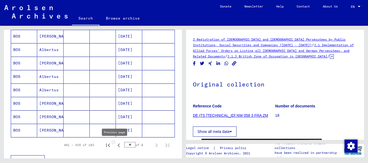
click at [117, 145] on icon "Previous page" at bounding box center [118, 146] width 2 height 4
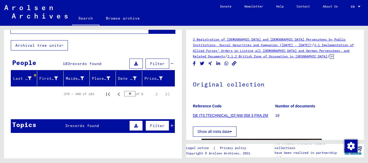
scroll to position [0, 0]
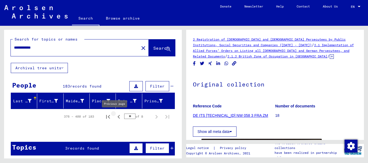
click at [117, 118] on icon "Previous page" at bounding box center [118, 117] width 2 height 4
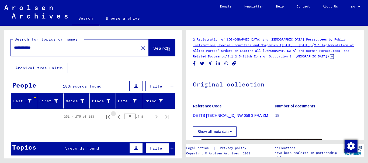
click at [117, 118] on icon "Previous page" at bounding box center [118, 117] width 2 height 4
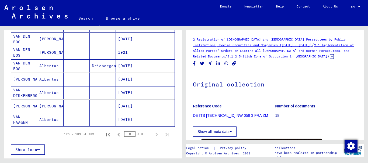
scroll to position [171, 0]
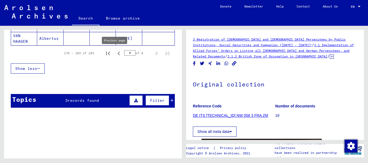
click at [115, 54] on icon "Previous page" at bounding box center [119, 54] width 8 height 8
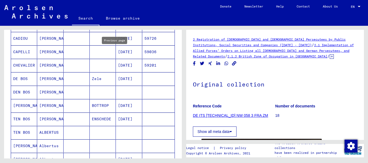
click at [116, 54] on mat-cell "[DATE]" at bounding box center [129, 52] width 26 height 13
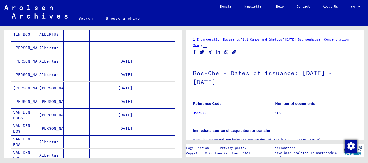
scroll to position [315, 0]
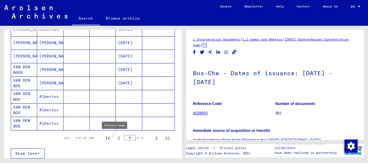
click at [115, 137] on icon "Previous page" at bounding box center [119, 139] width 8 height 8
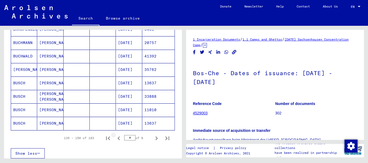
click at [115, 137] on icon "Previous page" at bounding box center [119, 139] width 8 height 8
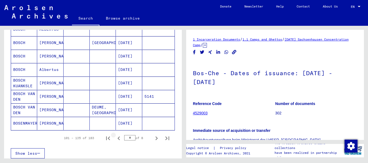
click at [115, 137] on icon "Previous page" at bounding box center [119, 139] width 8 height 8
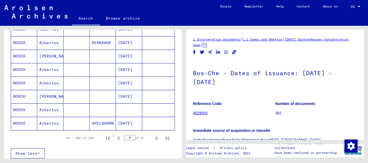
click at [115, 137] on icon "Previous page" at bounding box center [119, 139] width 8 height 8
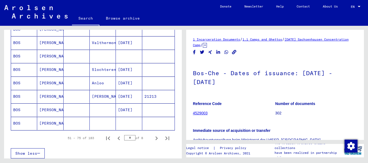
click at [115, 137] on icon "Previous page" at bounding box center [119, 139] width 8 height 8
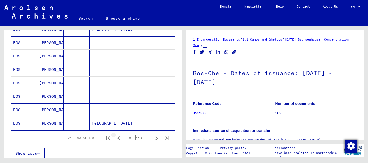
click at [115, 137] on icon "Previous page" at bounding box center [119, 139] width 8 height 8
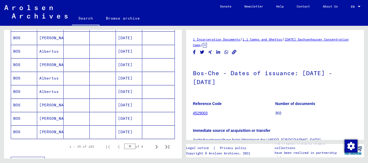
scroll to position [308, 0]
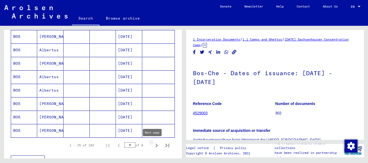
click at [155, 146] on icon "Next page" at bounding box center [156, 146] width 2 height 4
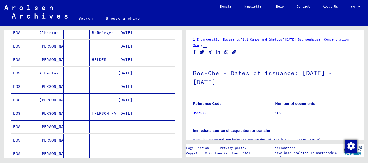
scroll to position [236, 0]
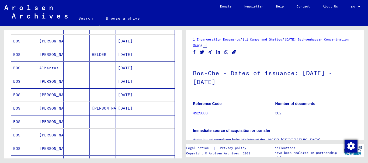
click at [123, 122] on mat-cell at bounding box center [129, 122] width 26 height 13
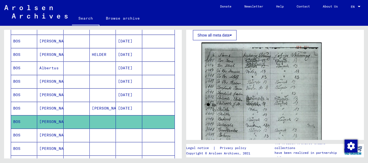
scroll to position [162, 0]
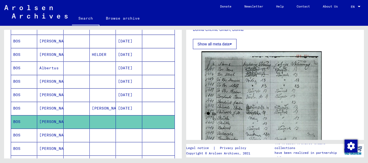
click at [133, 134] on mat-cell at bounding box center [129, 135] width 26 height 13
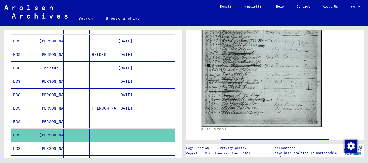
scroll to position [250, 0]
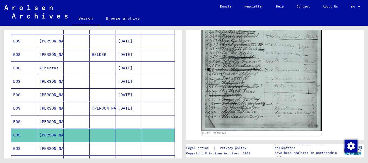
click at [131, 150] on mat-cell at bounding box center [129, 148] width 26 height 13
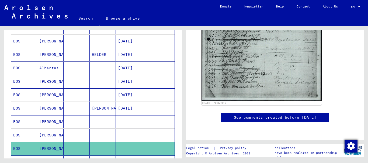
scroll to position [281, 0]
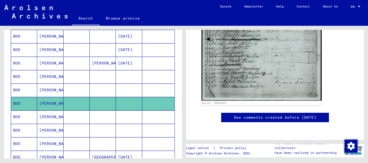
click at [125, 104] on mat-cell at bounding box center [129, 103] width 26 height 13
click at [93, 115] on mat-cell at bounding box center [103, 117] width 26 height 13
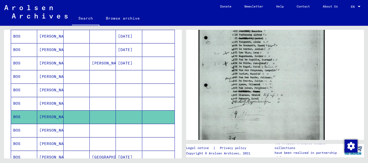
scroll to position [237, 0]
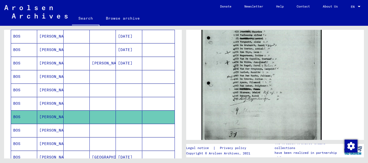
click at [128, 129] on mat-cell at bounding box center [129, 130] width 26 height 13
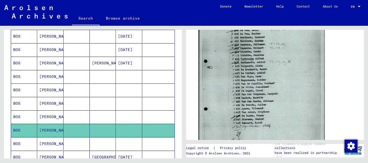
scroll to position [236, 0]
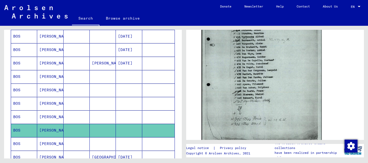
click at [123, 143] on mat-cell at bounding box center [129, 144] width 26 height 13
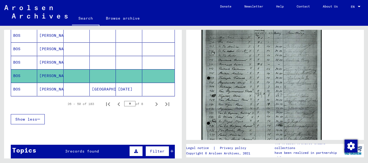
scroll to position [354, 0]
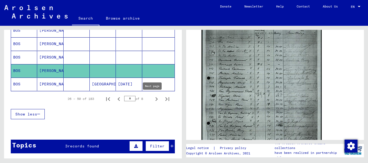
click at [155, 99] on icon "Next page" at bounding box center [156, 99] width 2 height 4
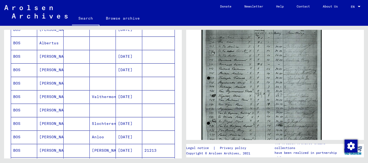
scroll to position [260, 0]
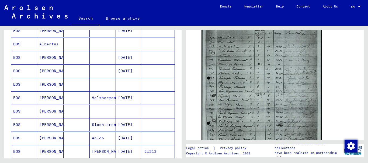
click at [129, 107] on mat-cell at bounding box center [129, 111] width 26 height 13
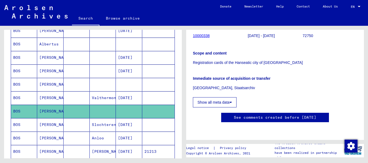
scroll to position [86, 0]
click at [122, 83] on mat-cell at bounding box center [129, 84] width 26 height 13
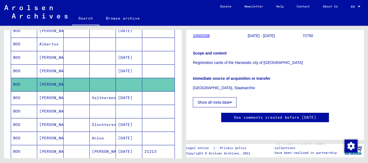
scroll to position [86, 0]
click at [232, 101] on icon at bounding box center [230, 103] width 2 height 4
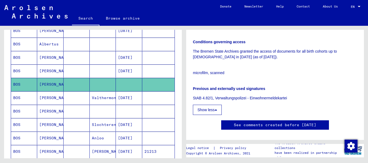
scroll to position [167, 0]
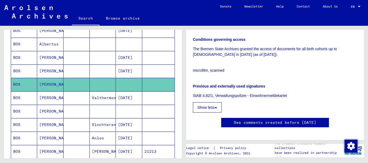
click at [97, 41] on mat-cell at bounding box center [103, 44] width 26 height 13
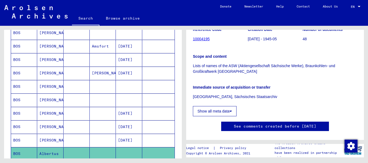
scroll to position [141, 0]
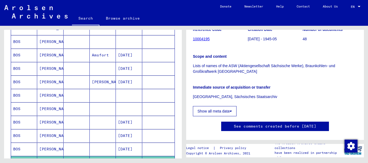
click at [108, 94] on mat-cell at bounding box center [103, 95] width 26 height 13
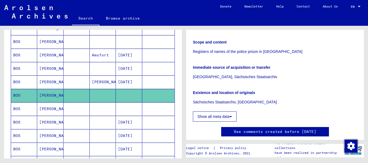
scroll to position [93, 0]
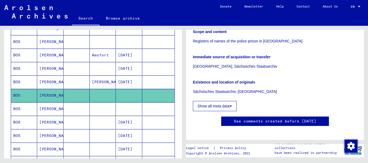
click at [123, 41] on mat-cell at bounding box center [129, 41] width 26 height 13
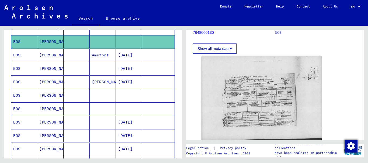
scroll to position [78, 0]
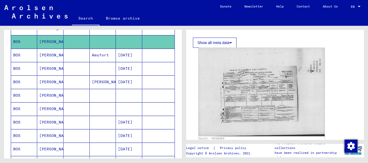
click at [256, 103] on img at bounding box center [261, 92] width 126 height 89
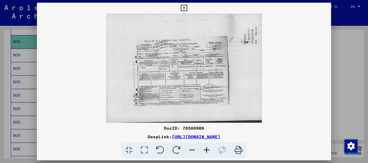
click at [207, 148] on icon at bounding box center [206, 150] width 15 height 16
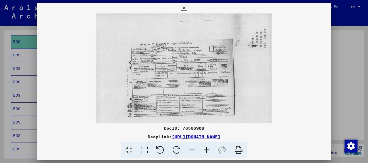
click at [207, 148] on icon at bounding box center [206, 150] width 15 height 16
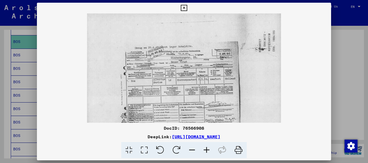
click at [207, 148] on icon at bounding box center [206, 150] width 15 height 16
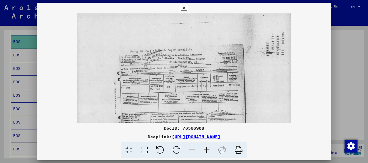
click at [207, 148] on icon at bounding box center [206, 150] width 15 height 16
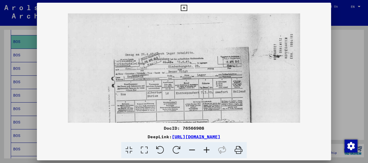
click at [207, 148] on icon at bounding box center [206, 150] width 15 height 16
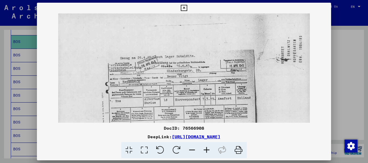
click at [207, 148] on icon at bounding box center [206, 150] width 15 height 16
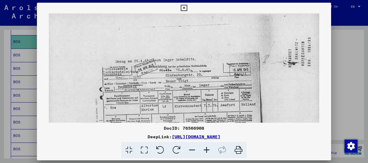
click at [207, 148] on icon at bounding box center [206, 150] width 15 height 16
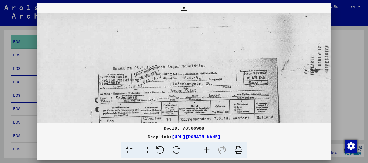
click at [207, 148] on icon at bounding box center [206, 150] width 15 height 16
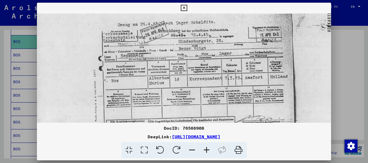
scroll to position [54, 0]
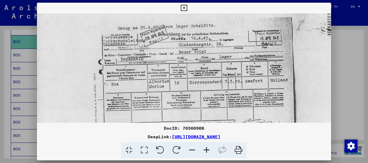
drag, startPoint x: 220, startPoint y: 95, endPoint x: 251, endPoint y: 51, distance: 53.3
click at [251, 51] on img at bounding box center [201, 85] width 328 height 231
click at [349, 101] on div at bounding box center [184, 81] width 368 height 163
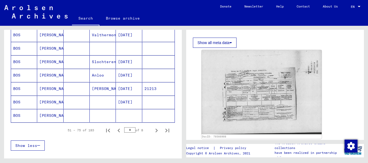
scroll to position [367, 0]
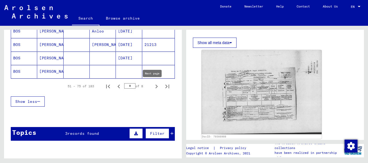
click at [153, 86] on icon "Next page" at bounding box center [157, 87] width 8 height 8
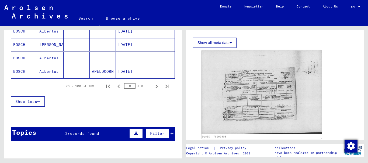
scroll to position [332, 0]
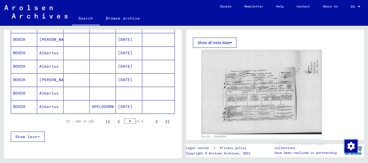
click at [122, 93] on mat-cell at bounding box center [129, 93] width 26 height 13
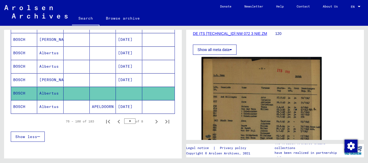
scroll to position [136, 0]
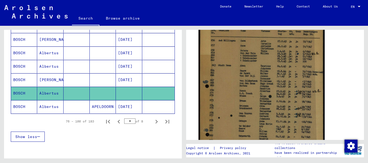
click at [284, 56] on img at bounding box center [261, 101] width 126 height 205
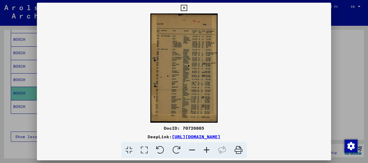
scroll to position [135, 0]
click at [205, 150] on icon at bounding box center [206, 150] width 15 height 16
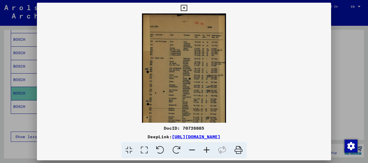
click at [205, 150] on icon at bounding box center [206, 150] width 15 height 16
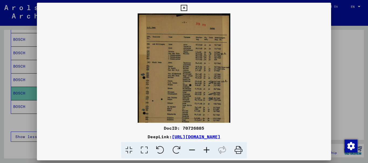
click at [205, 150] on icon at bounding box center [206, 150] width 15 height 16
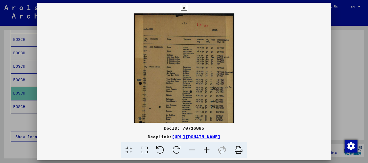
click at [205, 150] on icon at bounding box center [206, 150] width 15 height 16
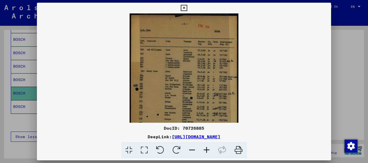
click at [205, 150] on icon at bounding box center [206, 150] width 15 height 16
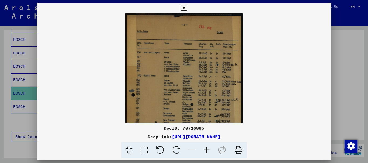
click at [205, 150] on icon at bounding box center [206, 150] width 15 height 16
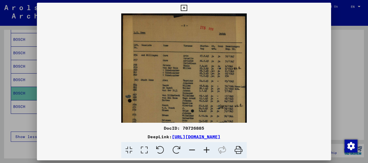
click at [205, 150] on icon at bounding box center [206, 150] width 15 height 16
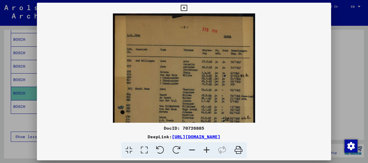
click at [205, 150] on icon at bounding box center [206, 150] width 15 height 16
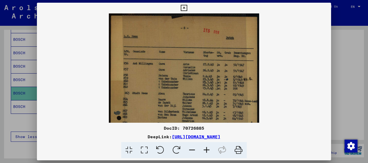
click at [205, 150] on icon at bounding box center [206, 150] width 15 height 16
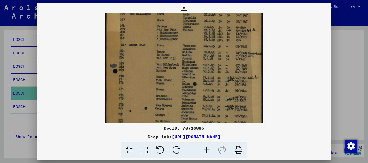
drag, startPoint x: 216, startPoint y: 111, endPoint x: 220, endPoint y: 55, distance: 55.6
click at [220, 56] on img at bounding box center [183, 90] width 159 height 258
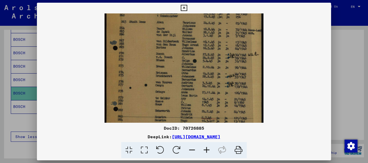
drag, startPoint x: 216, startPoint y: 92, endPoint x: 217, endPoint y: 70, distance: 22.4
click at [217, 70] on img at bounding box center [183, 67] width 159 height 258
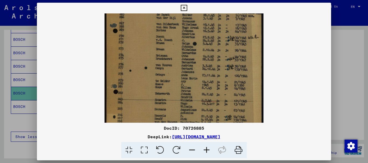
scroll to position [93, 0]
drag, startPoint x: 215, startPoint y: 92, endPoint x: 216, endPoint y: 77, distance: 15.1
click at [216, 77] on img at bounding box center [183, 49] width 159 height 258
click at [347, 99] on div at bounding box center [184, 81] width 368 height 163
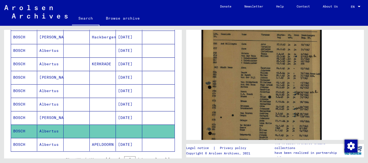
scroll to position [323, 0]
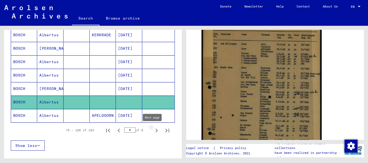
click at [155, 131] on icon "Next page" at bounding box center [156, 131] width 2 height 4
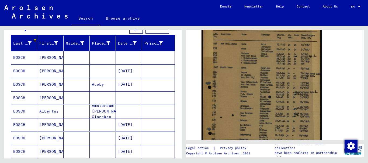
scroll to position [50, 0]
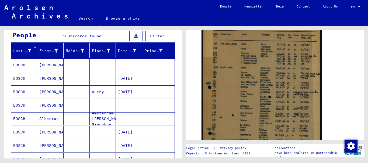
click at [127, 66] on mat-cell at bounding box center [129, 65] width 26 height 13
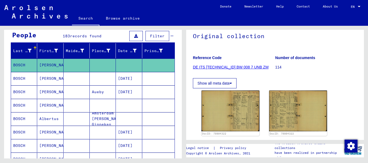
scroll to position [64, 0]
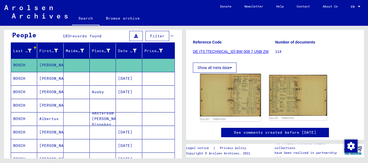
click at [249, 94] on img at bounding box center [230, 95] width 61 height 43
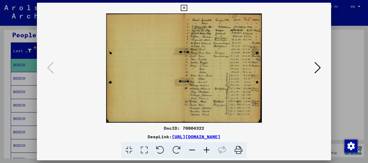
click at [207, 151] on icon at bounding box center [206, 150] width 15 height 16
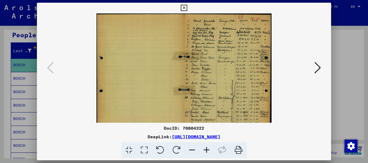
click at [207, 151] on icon at bounding box center [206, 150] width 15 height 16
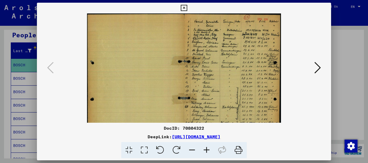
click at [207, 151] on icon at bounding box center [206, 150] width 15 height 16
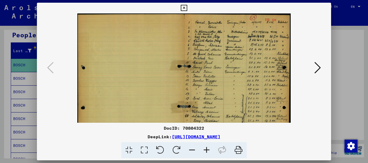
click at [207, 151] on icon at bounding box center [206, 150] width 15 height 16
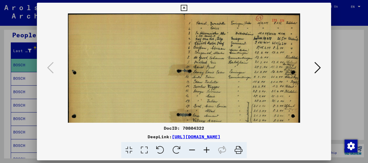
click at [207, 150] on icon at bounding box center [206, 150] width 15 height 16
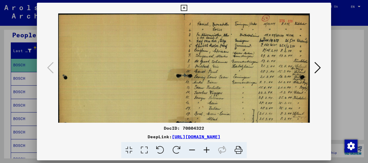
click at [207, 150] on icon at bounding box center [206, 150] width 15 height 16
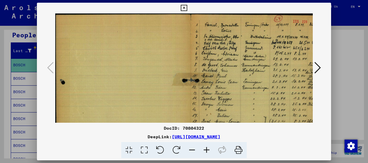
click at [207, 150] on icon at bounding box center [206, 150] width 15 height 16
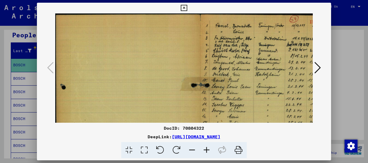
click at [207, 150] on icon at bounding box center [206, 150] width 15 height 16
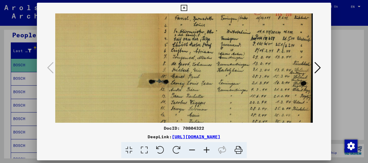
scroll to position [0, 51]
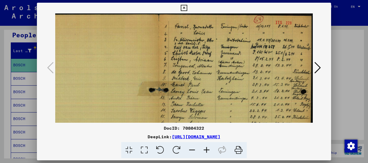
drag, startPoint x: 282, startPoint y: 76, endPoint x: 168, endPoint y: 82, distance: 114.6
click at [168, 82] on img at bounding box center [158, 121] width 309 height 217
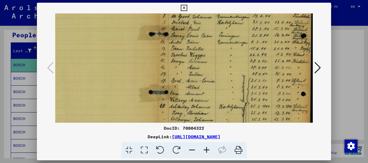
drag, startPoint x: 208, startPoint y: 116, endPoint x: 204, endPoint y: 60, distance: 56.4
click at [204, 60] on img at bounding box center [158, 65] width 309 height 217
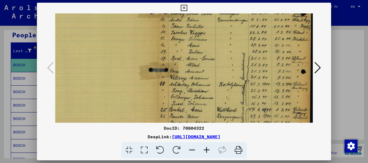
scroll to position [79, 51]
drag, startPoint x: 272, startPoint y: 107, endPoint x: 263, endPoint y: 84, distance: 24.7
click at [263, 84] on img at bounding box center [158, 43] width 309 height 217
click at [318, 67] on icon at bounding box center [317, 67] width 6 height 13
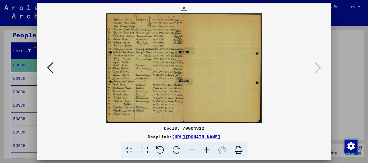
scroll to position [0, 0]
click at [353, 92] on div at bounding box center [184, 81] width 368 height 163
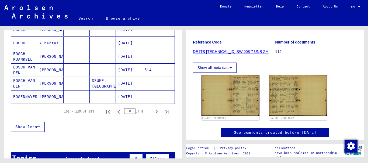
scroll to position [344, 0]
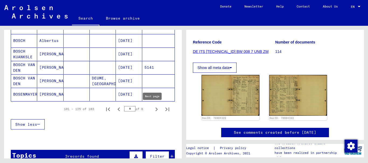
click at [153, 110] on icon "Next page" at bounding box center [157, 110] width 8 height 8
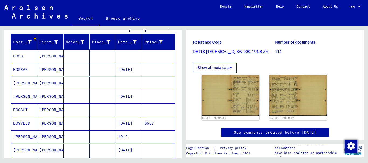
scroll to position [58, 0]
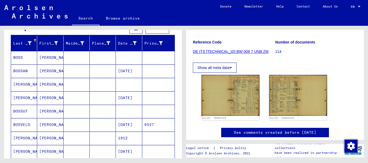
click at [124, 59] on mat-cell at bounding box center [129, 57] width 26 height 13
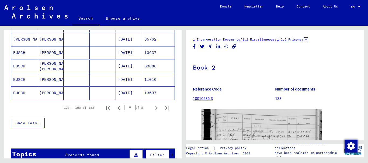
scroll to position [344, 0]
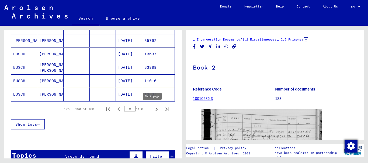
click at [155, 110] on icon "Next page" at bounding box center [156, 110] width 2 height 4
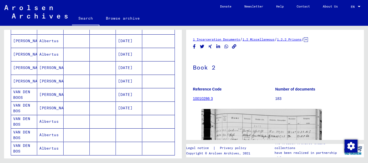
scroll to position [352, 0]
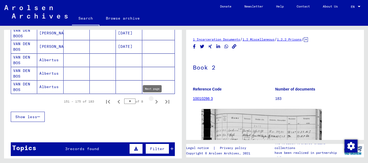
click at [155, 102] on icon "Next page" at bounding box center [156, 102] width 2 height 4
type input "*"
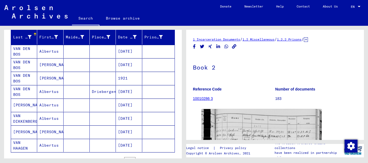
scroll to position [62, 0]
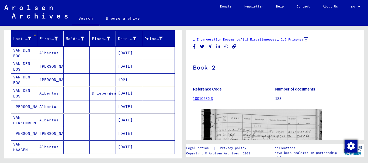
click at [356, 106] on yv-its-full-details "1 Incarceration Documents / 1.2 Miscellaneous / 1.2.2 Prisons / [TECHNICAL_ID] …" at bounding box center [275, 164] width 178 height 254
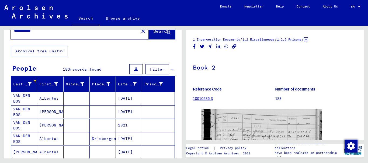
scroll to position [0, 0]
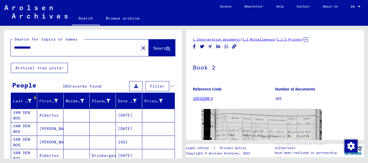
drag, startPoint x: 43, startPoint y: 48, endPoint x: 5, endPoint y: 46, distance: 37.5
click at [5, 46] on div "**********" at bounding box center [93, 46] width 178 height 33
type input "**********"
click at [153, 49] on span "Search" at bounding box center [161, 48] width 16 height 5
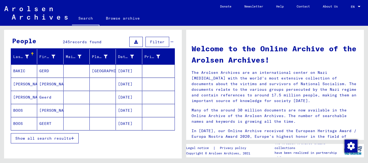
scroll to position [46, 0]
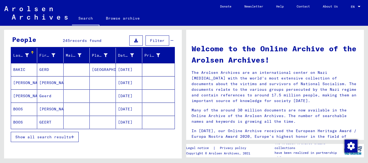
click at [53, 136] on span "Show all search results" at bounding box center [43, 137] width 56 height 5
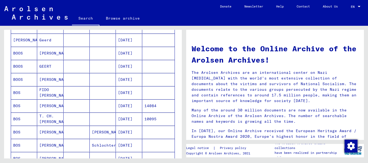
scroll to position [103, 0]
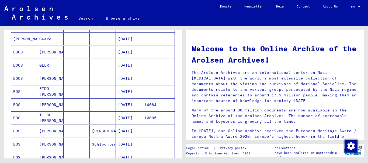
click at [80, 130] on mat-cell at bounding box center [77, 131] width 26 height 13
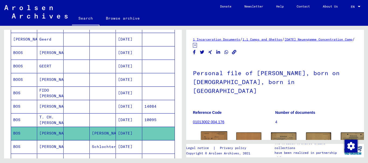
click at [206, 132] on img at bounding box center [214, 141] width 26 height 19
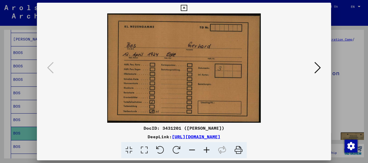
click at [317, 68] on icon at bounding box center [317, 67] width 6 height 13
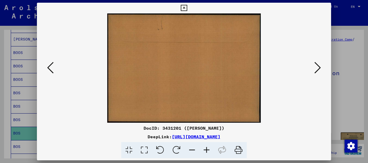
click at [317, 68] on icon at bounding box center [317, 67] width 6 height 13
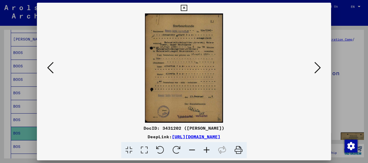
click at [318, 67] on icon at bounding box center [317, 67] width 6 height 13
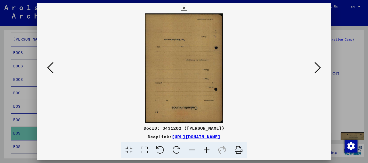
click at [318, 67] on icon at bounding box center [317, 67] width 6 height 13
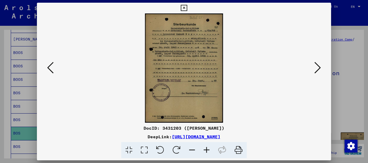
click at [319, 67] on icon at bounding box center [317, 67] width 6 height 13
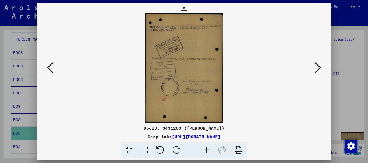
click at [319, 67] on icon at bounding box center [317, 67] width 6 height 13
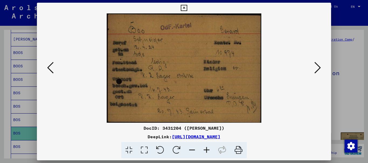
click at [319, 67] on icon at bounding box center [317, 67] width 6 height 13
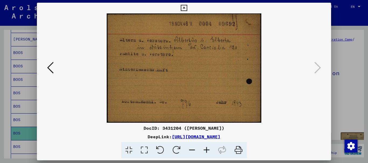
click at [48, 67] on icon at bounding box center [50, 67] width 6 height 13
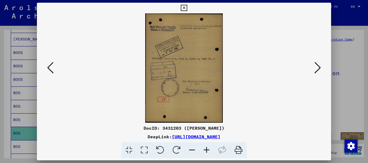
click at [48, 67] on icon at bounding box center [50, 67] width 6 height 13
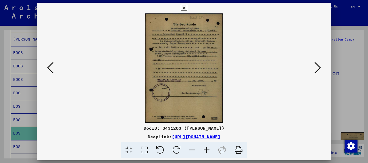
click at [47, 68] on icon at bounding box center [50, 67] width 6 height 13
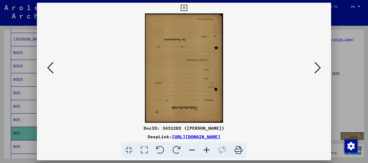
click at [47, 68] on icon at bounding box center [50, 67] width 6 height 13
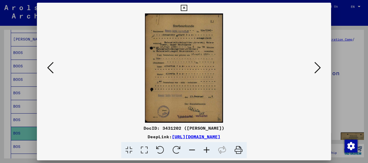
click at [47, 68] on icon at bounding box center [50, 67] width 6 height 13
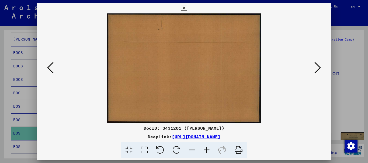
click at [47, 68] on icon at bounding box center [50, 67] width 6 height 13
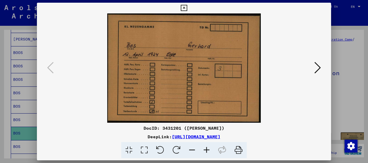
click at [179, 79] on img at bounding box center [184, 68] width 258 height 110
click at [318, 67] on icon at bounding box center [317, 67] width 6 height 13
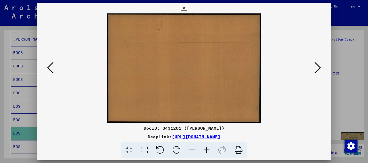
click at [318, 67] on icon at bounding box center [317, 67] width 6 height 13
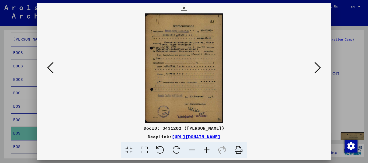
click at [318, 65] on icon at bounding box center [317, 67] width 6 height 13
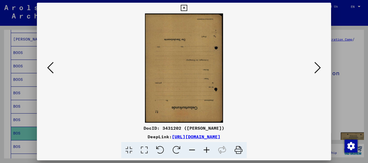
click at [319, 67] on icon at bounding box center [317, 67] width 6 height 13
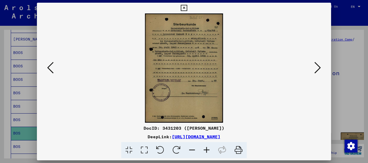
click at [318, 68] on icon at bounding box center [317, 67] width 6 height 13
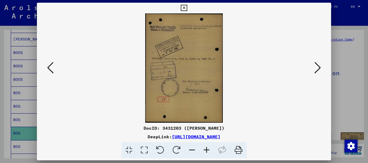
click at [317, 66] on icon at bounding box center [317, 67] width 6 height 13
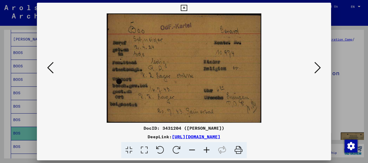
click at [320, 66] on icon at bounding box center [317, 67] width 6 height 13
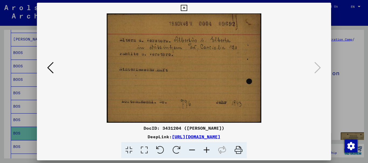
click at [358, 93] on div at bounding box center [184, 81] width 368 height 163
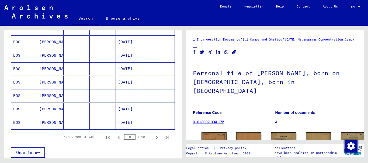
scroll to position [319, 0]
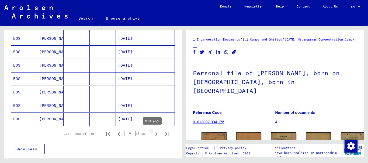
click at [153, 134] on icon "Next page" at bounding box center [157, 135] width 8 height 8
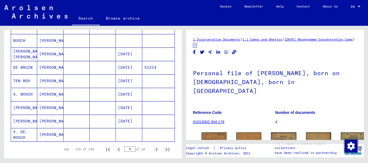
scroll to position [311, 0]
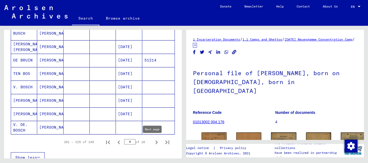
click at [153, 144] on icon "Next page" at bounding box center [157, 143] width 8 height 8
type input "**"
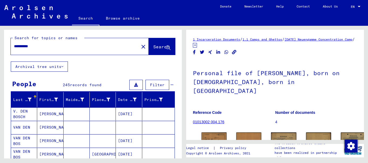
scroll to position [0, 0]
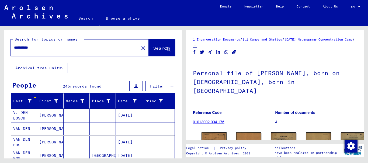
drag, startPoint x: 60, startPoint y: 46, endPoint x: 0, endPoint y: 47, distance: 60.3
click at [0, 47] on div "**********" at bounding box center [92, 92] width 184 height 133
type input "**********"
click at [153, 48] on span "Search" at bounding box center [161, 48] width 16 height 5
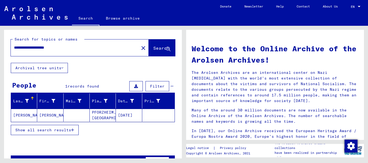
click at [60, 130] on span "Show all search results" at bounding box center [43, 130] width 56 height 5
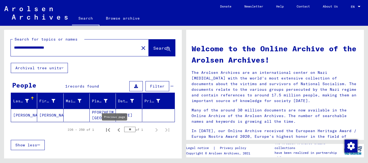
click at [115, 130] on icon "Previous page" at bounding box center [119, 131] width 8 height 8
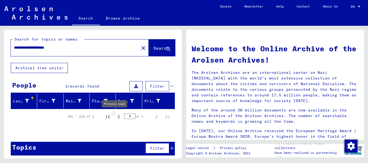
click at [115, 117] on icon "Previous page" at bounding box center [119, 117] width 8 height 8
click at [117, 117] on icon "Previous page" at bounding box center [118, 117] width 2 height 4
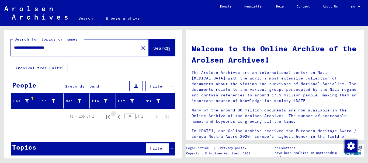
click at [117, 117] on icon "Previous page" at bounding box center [118, 117] width 2 height 4
type input "*"
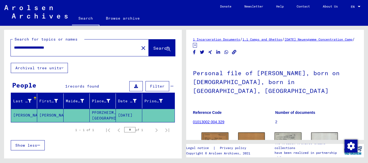
click at [77, 115] on mat-cell at bounding box center [77, 115] width 26 height 13
click at [208, 133] on img at bounding box center [215, 142] width 28 height 20
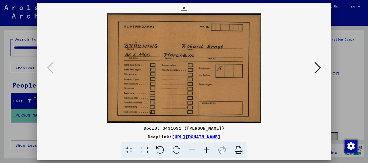
click at [319, 67] on icon at bounding box center [317, 67] width 6 height 13
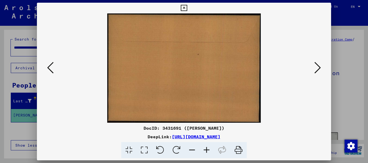
click at [319, 67] on icon at bounding box center [317, 67] width 6 height 13
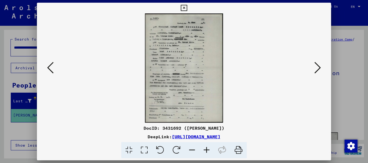
click at [319, 67] on icon at bounding box center [317, 67] width 6 height 13
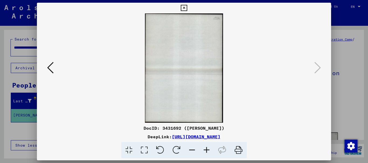
click at [50, 68] on icon at bounding box center [50, 67] width 6 height 13
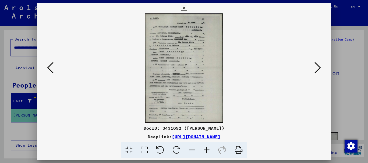
click at [50, 68] on icon at bounding box center [50, 67] width 6 height 13
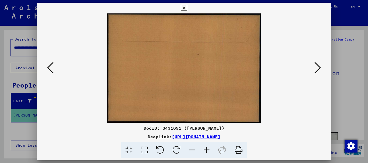
click at [50, 68] on icon at bounding box center [50, 67] width 6 height 13
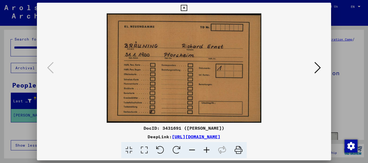
click at [149, 73] on img at bounding box center [184, 68] width 258 height 110
click at [319, 67] on icon at bounding box center [317, 67] width 6 height 13
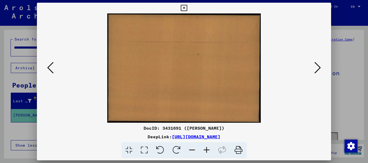
click at [319, 67] on icon at bounding box center [317, 67] width 6 height 13
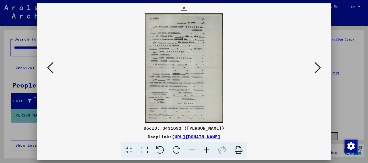
click at [206, 150] on icon at bounding box center [206, 150] width 15 height 16
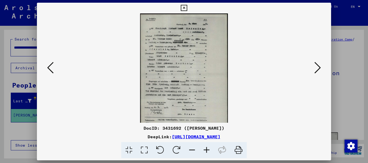
click at [206, 150] on icon at bounding box center [206, 150] width 15 height 16
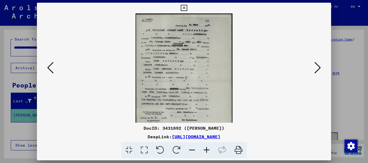
click at [206, 150] on icon at bounding box center [206, 150] width 15 height 16
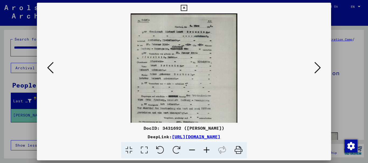
click at [206, 150] on icon at bounding box center [206, 150] width 15 height 16
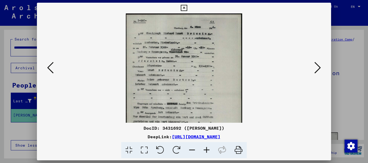
click at [206, 150] on icon at bounding box center [206, 150] width 15 height 16
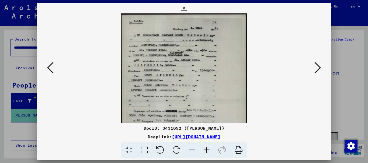
click at [206, 150] on icon at bounding box center [206, 150] width 15 height 16
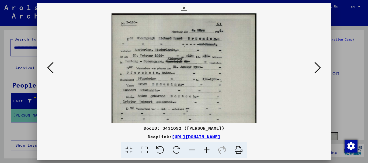
click at [206, 150] on icon at bounding box center [206, 150] width 15 height 16
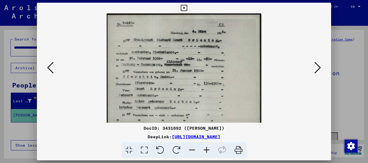
click at [206, 150] on icon at bounding box center [206, 150] width 15 height 16
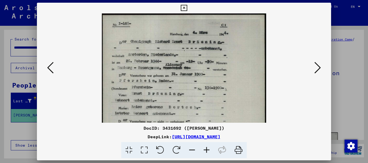
click at [206, 150] on icon at bounding box center [206, 150] width 15 height 16
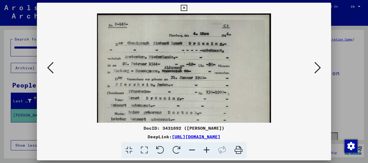
click at [206, 150] on icon at bounding box center [206, 150] width 15 height 16
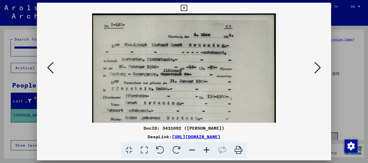
click at [206, 150] on icon at bounding box center [206, 150] width 15 height 16
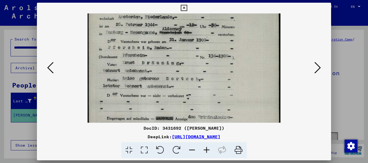
scroll to position [45, 0]
drag, startPoint x: 222, startPoint y: 97, endPoint x: 222, endPoint y: 52, distance: 45.2
click at [222, 52] on img at bounding box center [184, 103] width 193 height 271
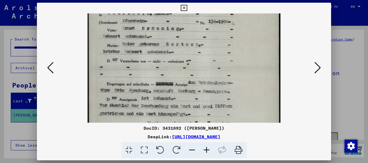
drag, startPoint x: 221, startPoint y: 100, endPoint x: 226, endPoint y: 65, distance: 35.4
click at [226, 65] on img at bounding box center [184, 69] width 193 height 271
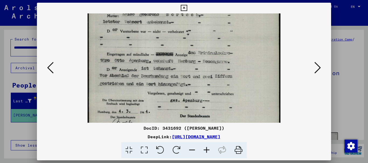
scroll to position [110, 0]
drag, startPoint x: 221, startPoint y: 99, endPoint x: 225, endPoint y: 70, distance: 29.9
click at [225, 70] on img at bounding box center [184, 39] width 193 height 271
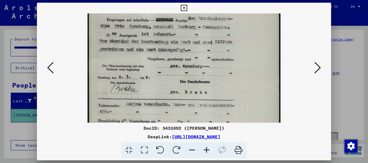
drag, startPoint x: 229, startPoint y: 96, endPoint x: 231, endPoint y: 62, distance: 34.0
click at [231, 62] on img at bounding box center [184, 5] width 193 height 271
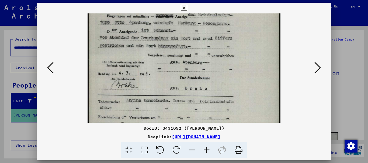
scroll to position [162, 0]
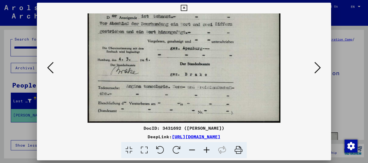
drag, startPoint x: 242, startPoint y: 90, endPoint x: 242, endPoint y: 66, distance: 24.5
click at [346, 95] on div at bounding box center [184, 81] width 368 height 163
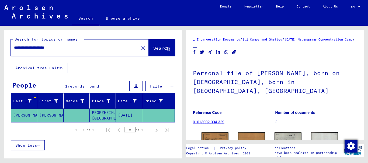
scroll to position [55, 0]
